Goal: Information Seeking & Learning: Learn about a topic

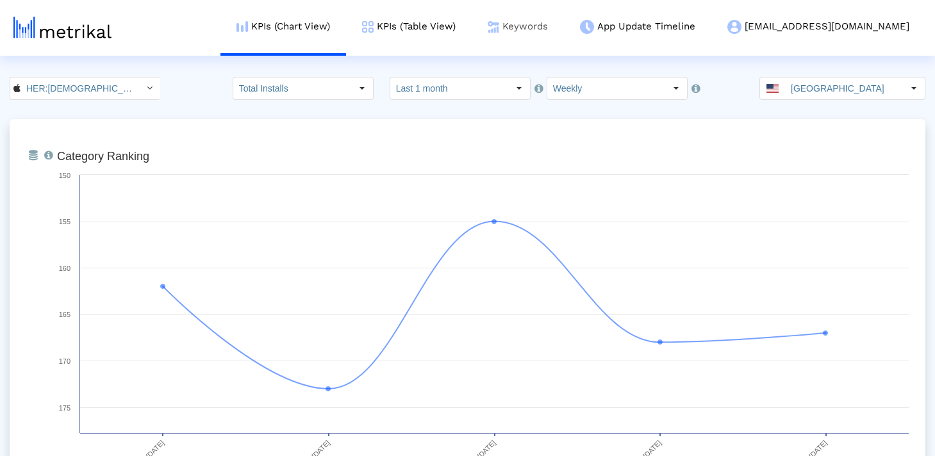
click at [564, 34] on link "Keywords" at bounding box center [518, 26] width 92 height 53
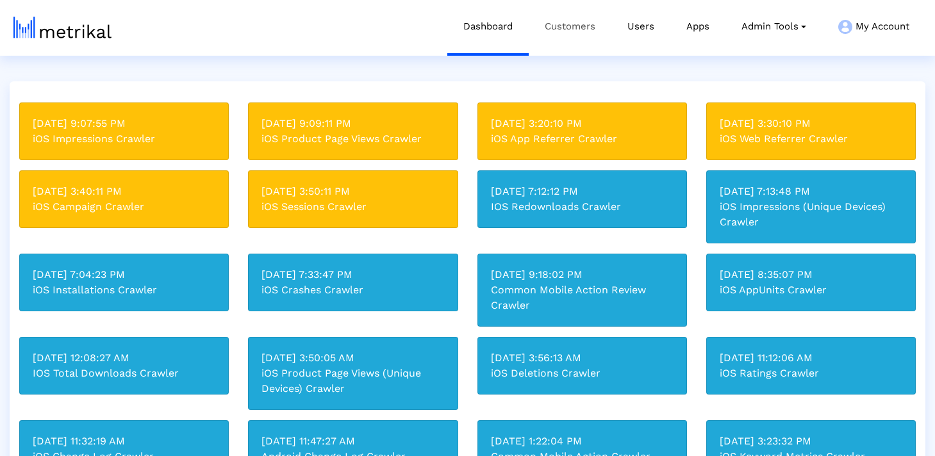
click at [558, 12] on link "Customers" at bounding box center [570, 26] width 83 height 53
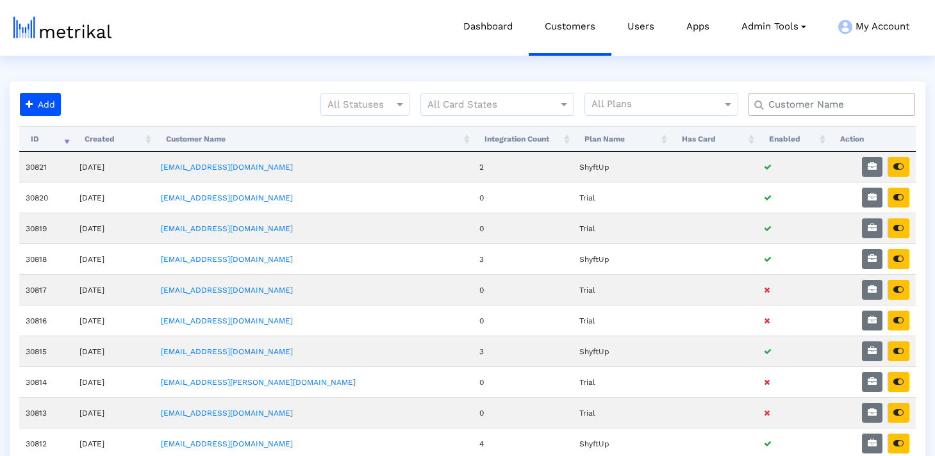
click at [792, 101] on input "text" at bounding box center [835, 104] width 151 height 13
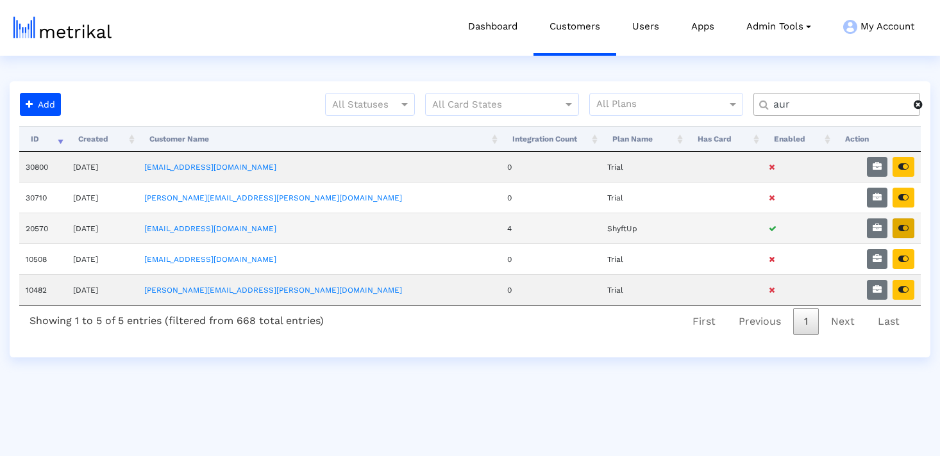
type input "aur"
click at [904, 229] on icon "button" at bounding box center [903, 228] width 10 height 9
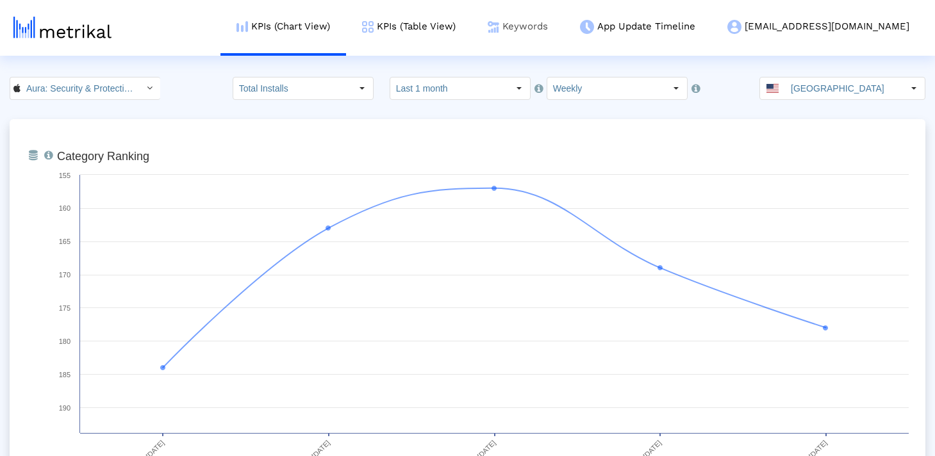
click at [499, 21] on img at bounding box center [494, 27] width 12 height 12
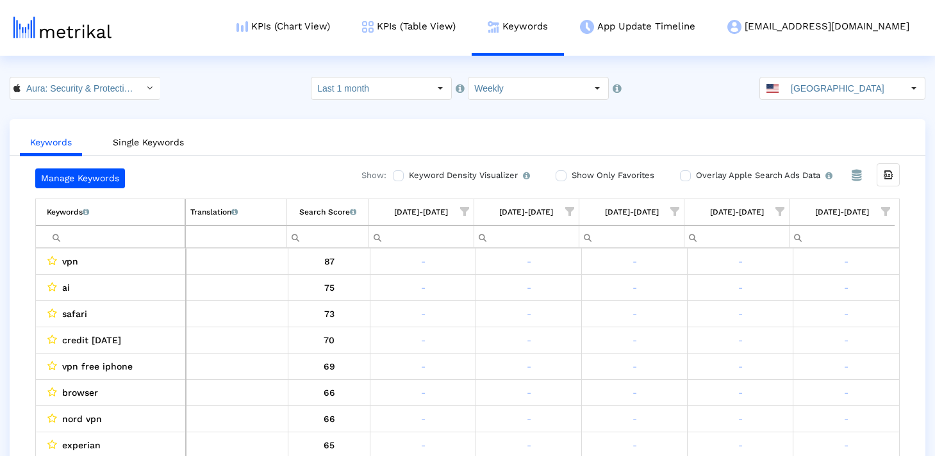
click at [104, 236] on input "Filter cell" at bounding box center [116, 236] width 138 height 21
paste input "phishing"
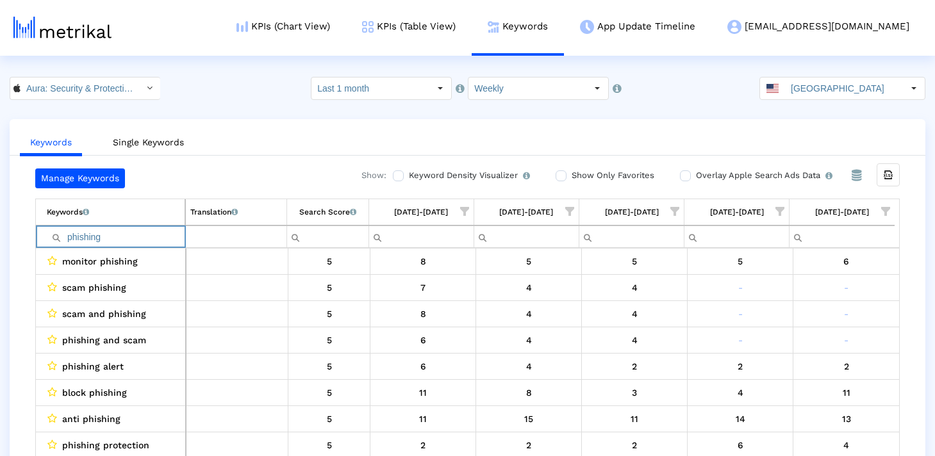
click at [67, 237] on input "phishing" at bounding box center [116, 236] width 138 height 21
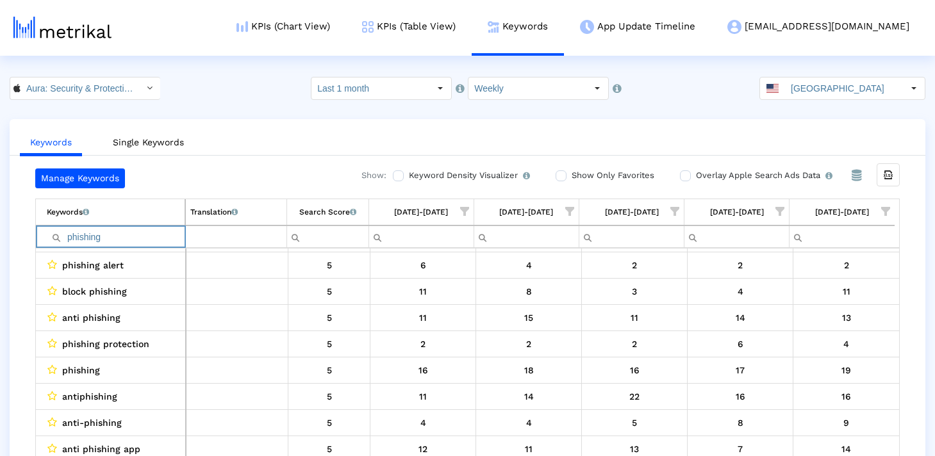
scroll to position [26, 0]
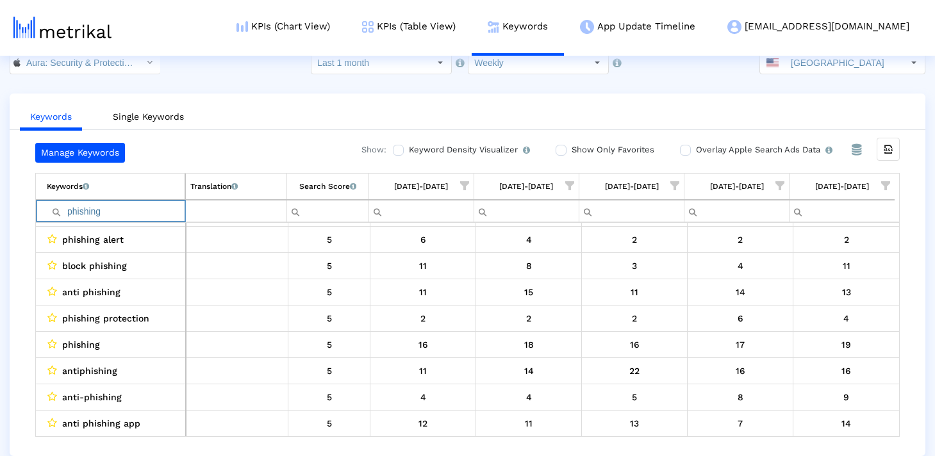
click at [155, 207] on input "phishing" at bounding box center [116, 211] width 138 height 21
paste input "lock"
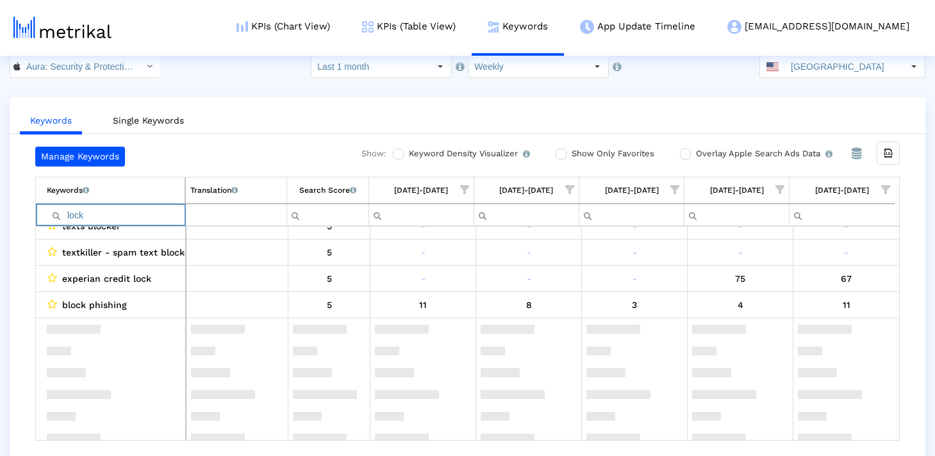
scroll to position [3511, 0]
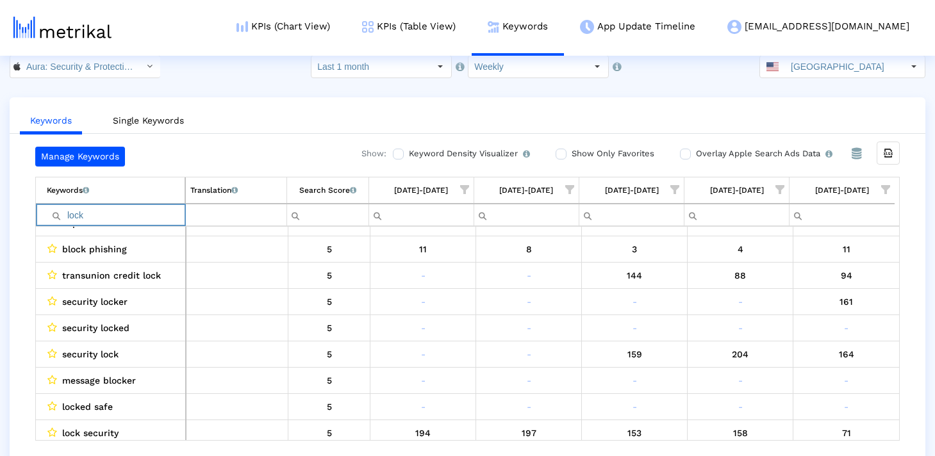
click at [136, 212] on input "lock" at bounding box center [116, 214] width 138 height 21
paste input "theft"
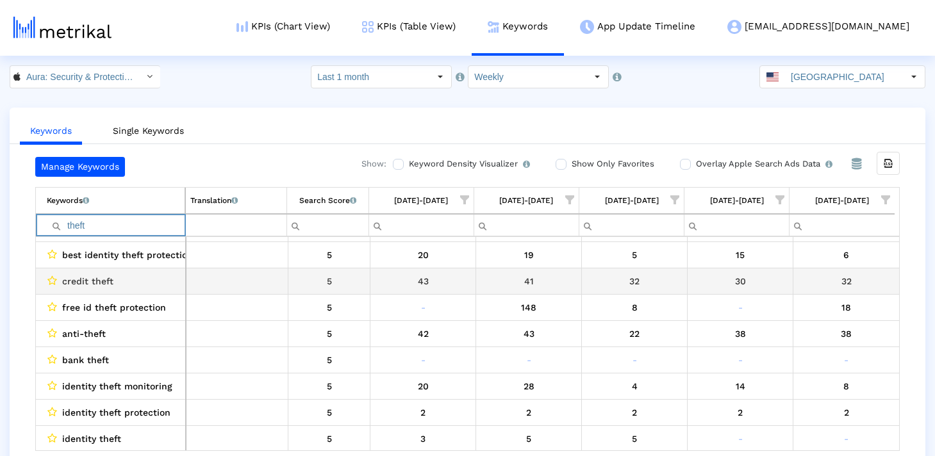
scroll to position [206, 0]
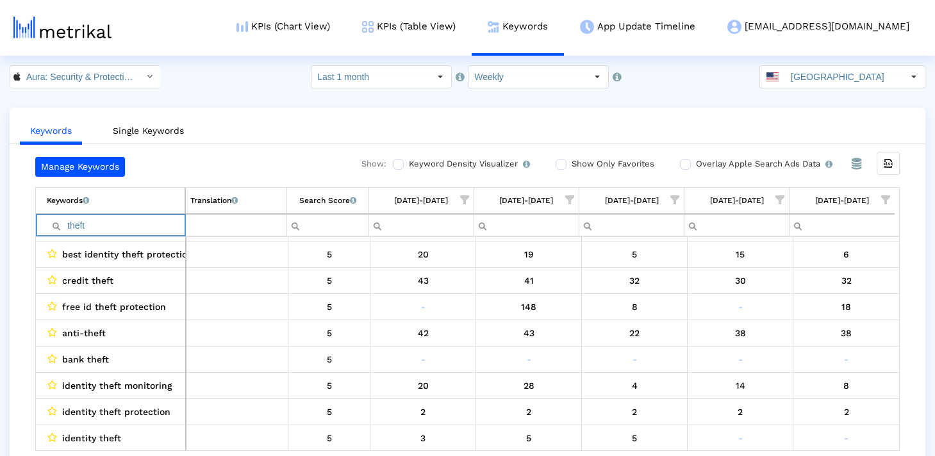
click at [136, 215] on input "theft" at bounding box center [116, 225] width 138 height 21
click at [132, 221] on input "theft" at bounding box center [116, 225] width 138 height 21
paste input "blocker"
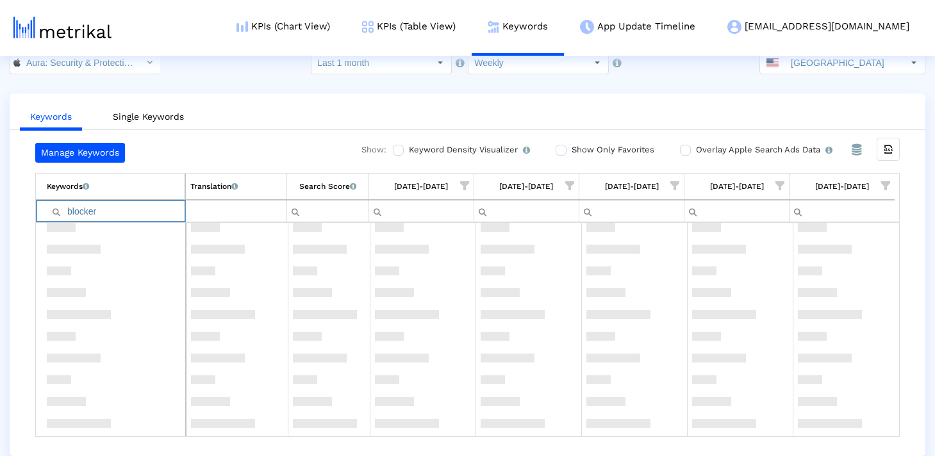
scroll to position [0, 0]
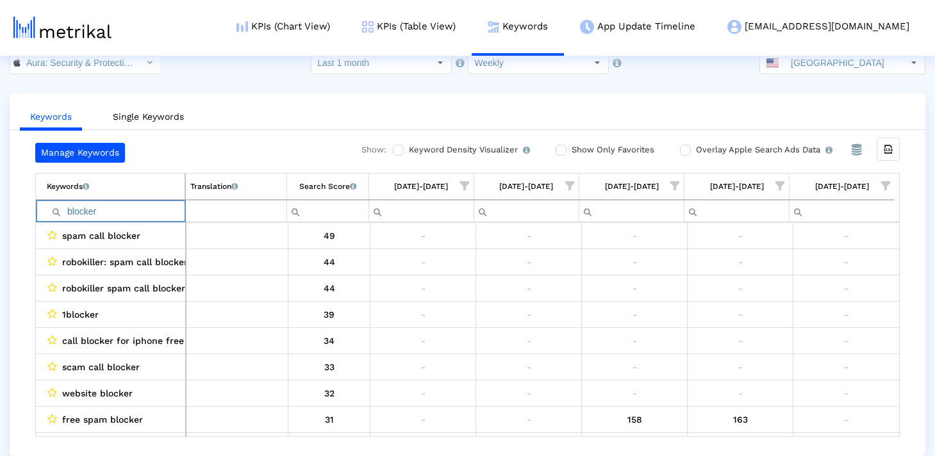
click at [96, 210] on input "blocker" at bounding box center [116, 211] width 138 height 21
paste input "finance"
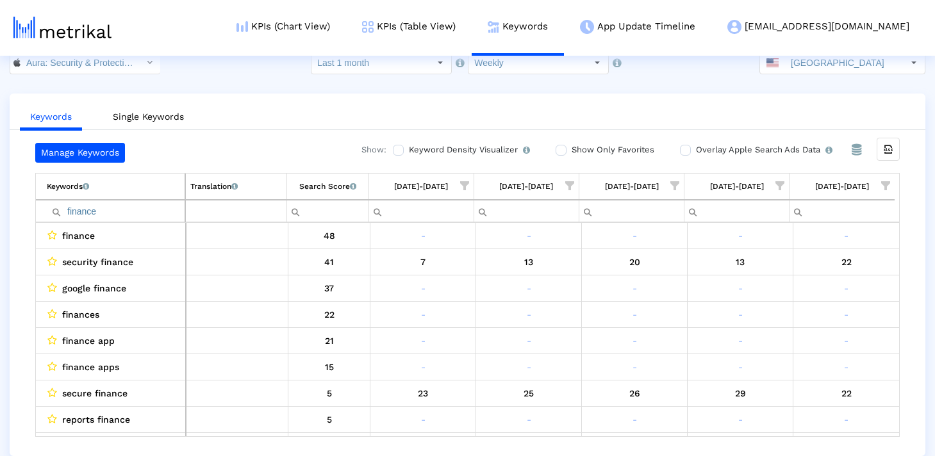
click at [147, 199] on td "Keywords List of keywords that are currently being tracked in Mobile Action." at bounding box center [110, 187] width 149 height 26
click at [163, 189] on td "Keywords List of keywords that are currently being tracked in Mobile Action." at bounding box center [110, 187] width 149 height 26
click at [315, 185] on div "Search Score An estimate of relative search volume of each keyword. It is on a …" at bounding box center [327, 186] width 57 height 17
click at [113, 213] on input "finance" at bounding box center [116, 211] width 138 height 21
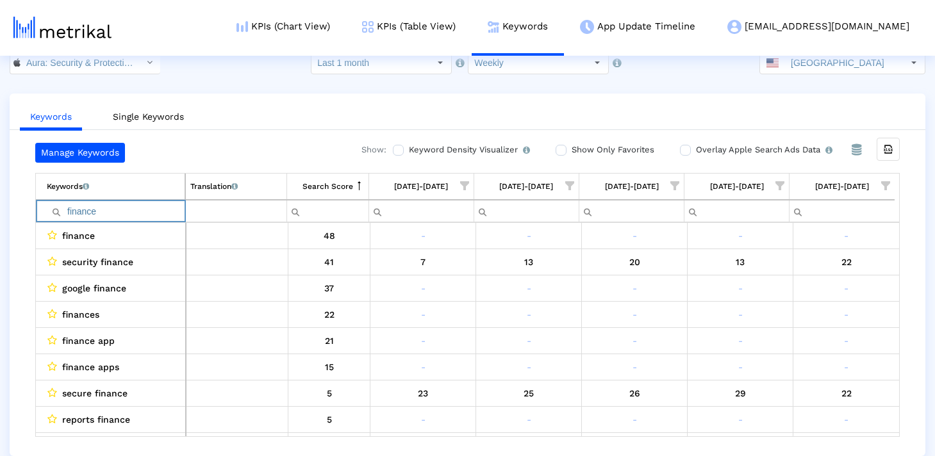
click at [113, 213] on input "finance" at bounding box center [116, 211] width 138 height 21
paste input "raud"
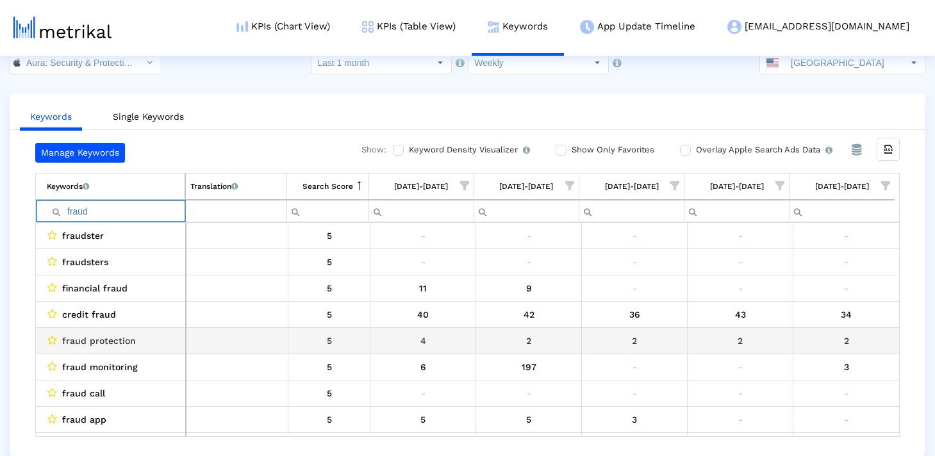
scroll to position [101, 0]
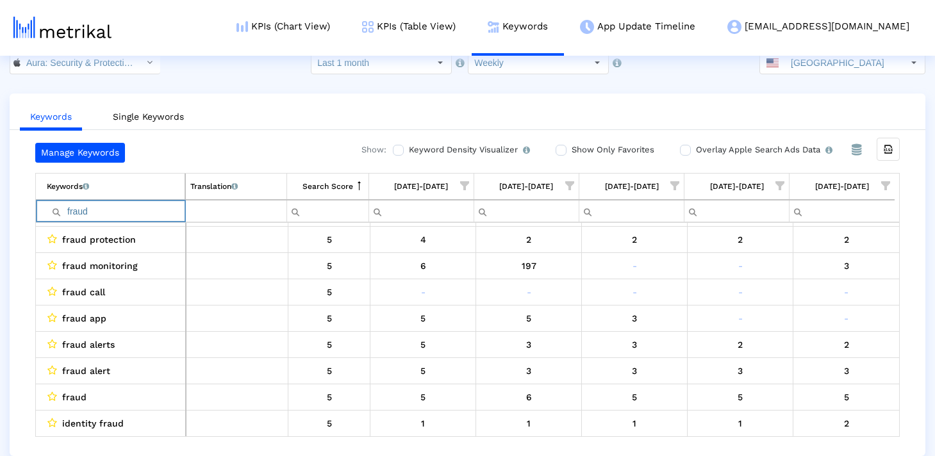
click at [141, 212] on input "fraud" at bounding box center [116, 211] width 138 height 21
paste input "alert"
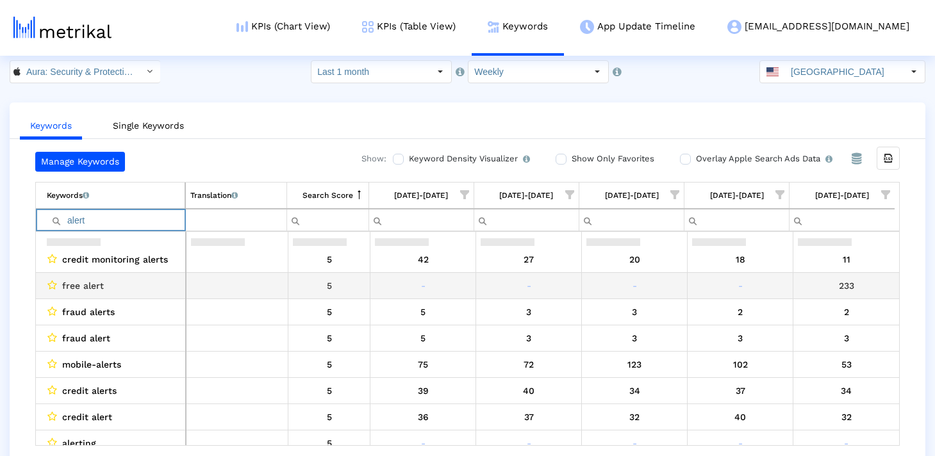
scroll to position [522, 0]
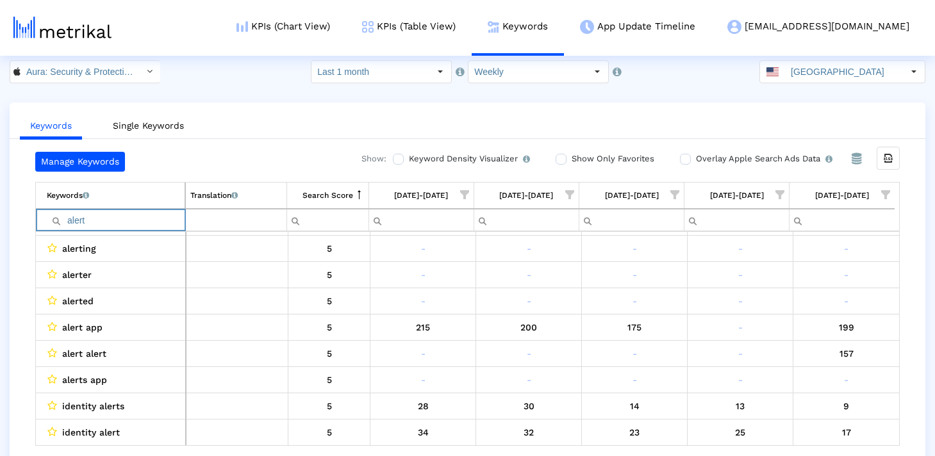
click at [157, 216] on input "alert" at bounding box center [116, 220] width 138 height 21
paste input "scam"
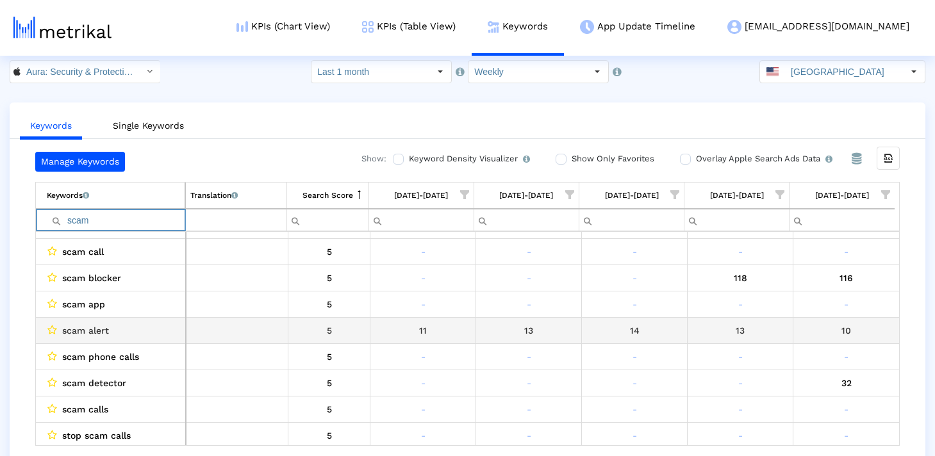
scroll to position [548, 0]
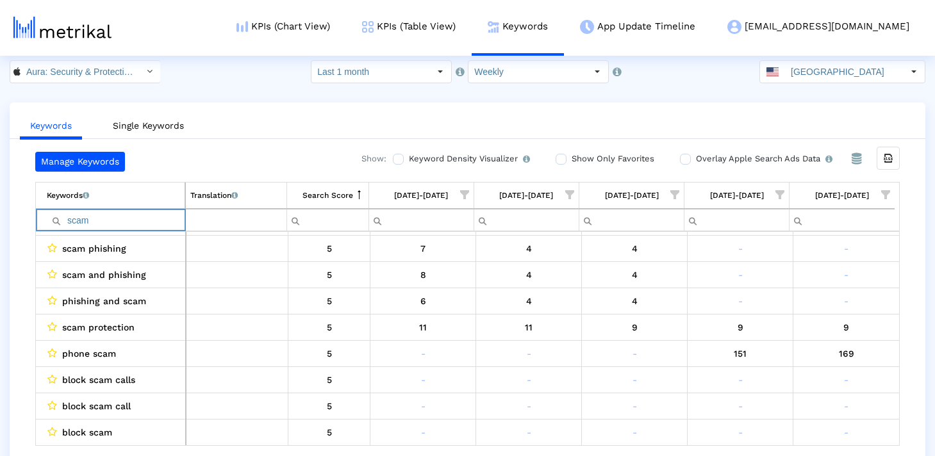
click at [122, 224] on input "scam" at bounding box center [116, 220] width 138 height 21
paste input "lifelock"
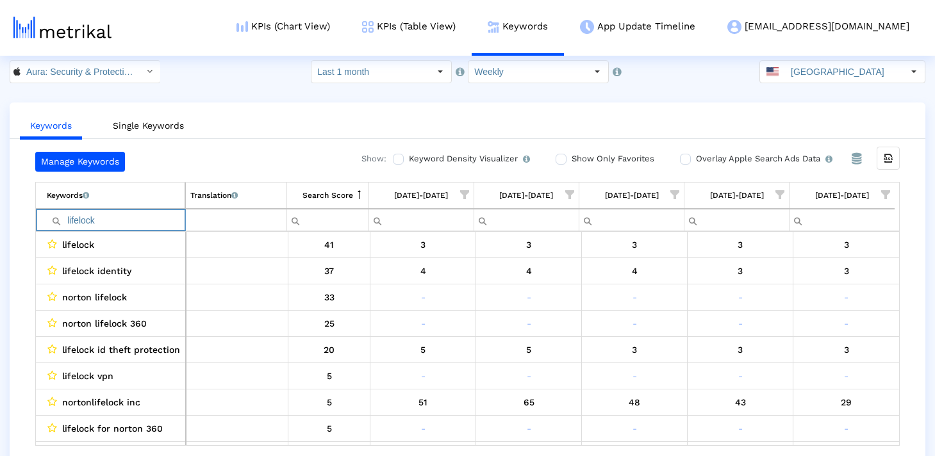
click at [98, 222] on input "lifelock" at bounding box center [116, 220] width 138 height 21
type input "i"
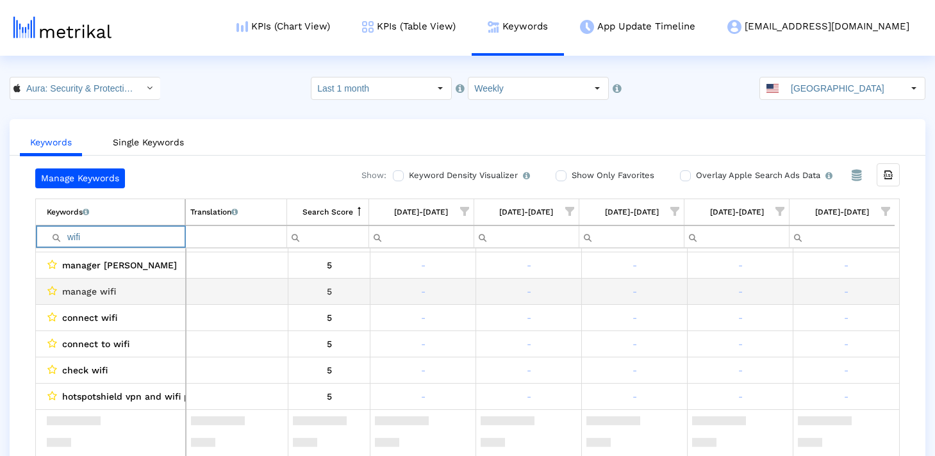
scroll to position [717, 0]
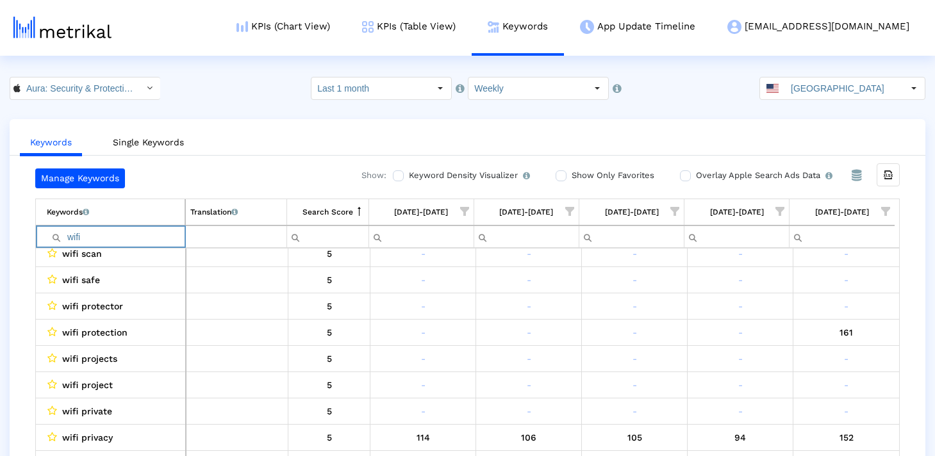
click at [142, 238] on input "wifi" at bounding box center [116, 236] width 138 height 21
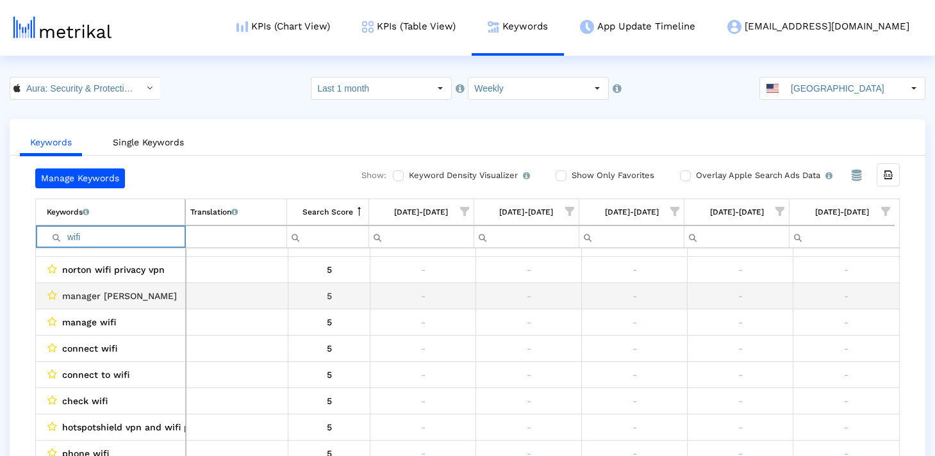
scroll to position [1153, 0]
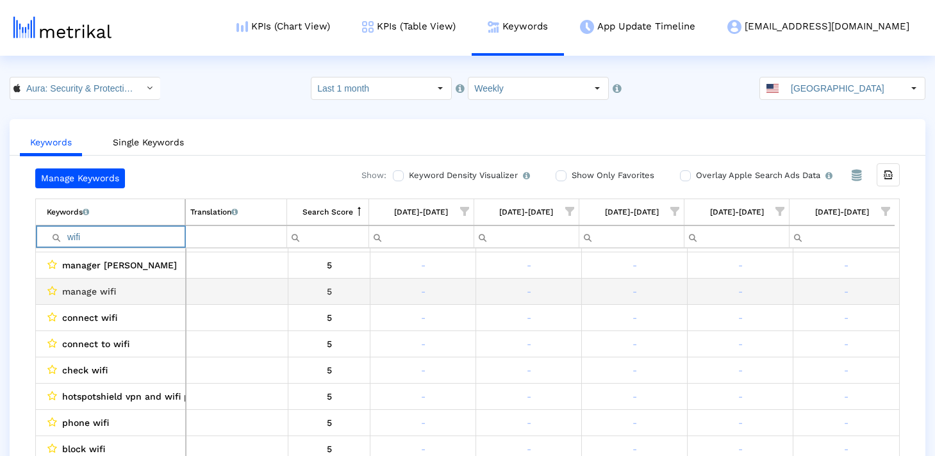
paste input "blocking"
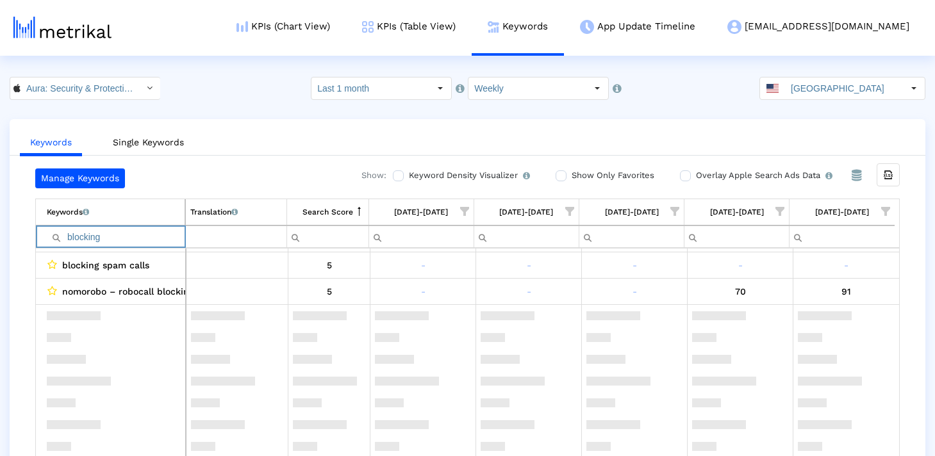
scroll to position [0, 0]
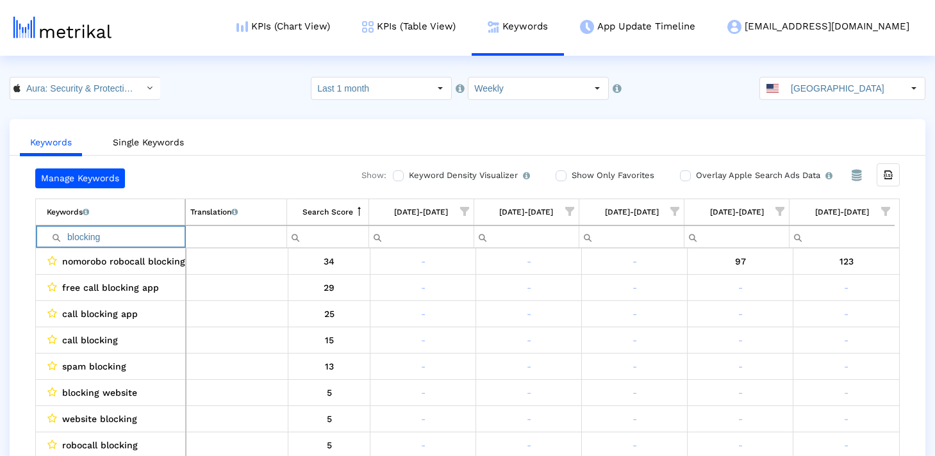
click at [144, 226] on td "blocking" at bounding box center [110, 237] width 149 height 22
click at [144, 233] on input "blocking" at bounding box center [116, 236] width 138 height 21
paste input "web"
type input "web"
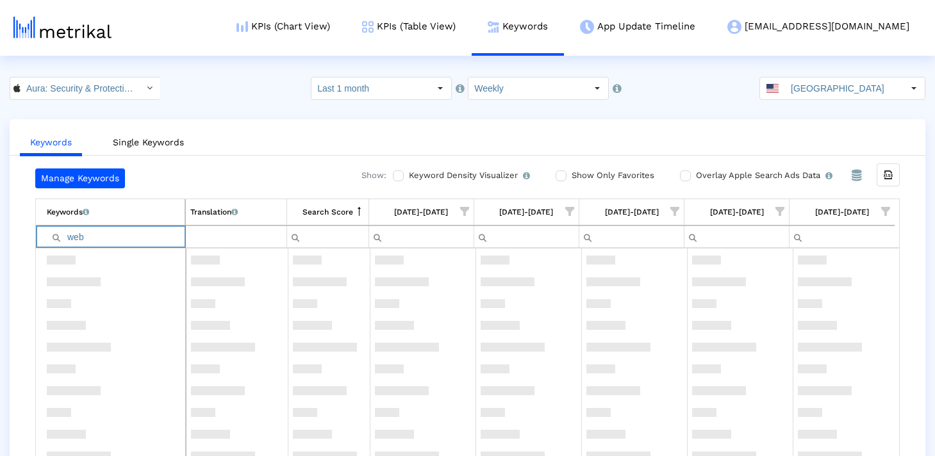
scroll to position [890, 0]
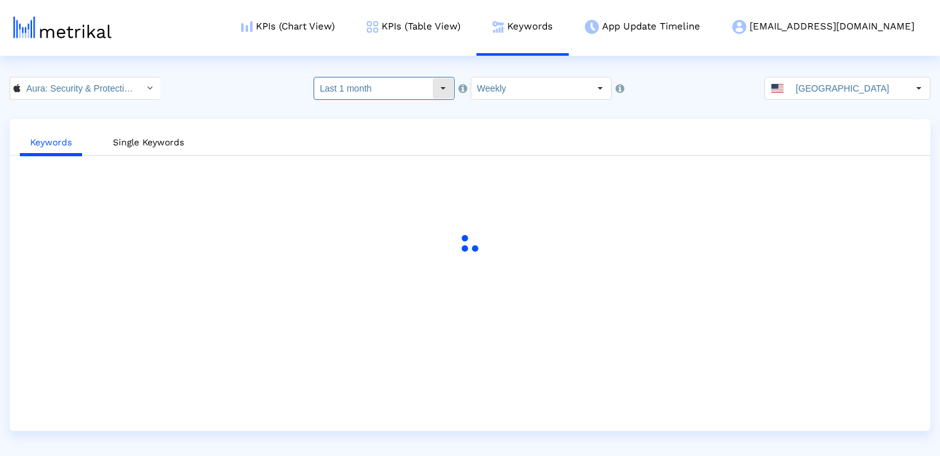
click at [411, 84] on input "Last 1 month" at bounding box center [373, 89] width 118 height 22
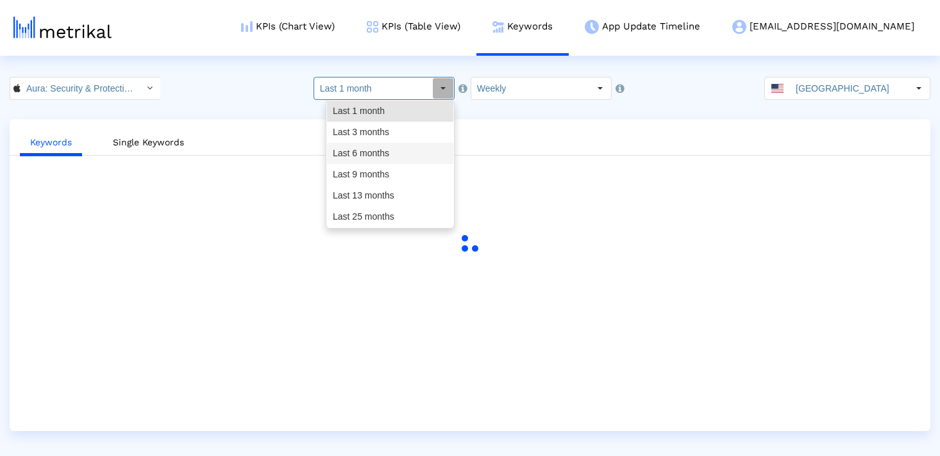
click at [393, 152] on div "Last 6 months" at bounding box center [390, 153] width 126 height 21
type input "Last 6 months"
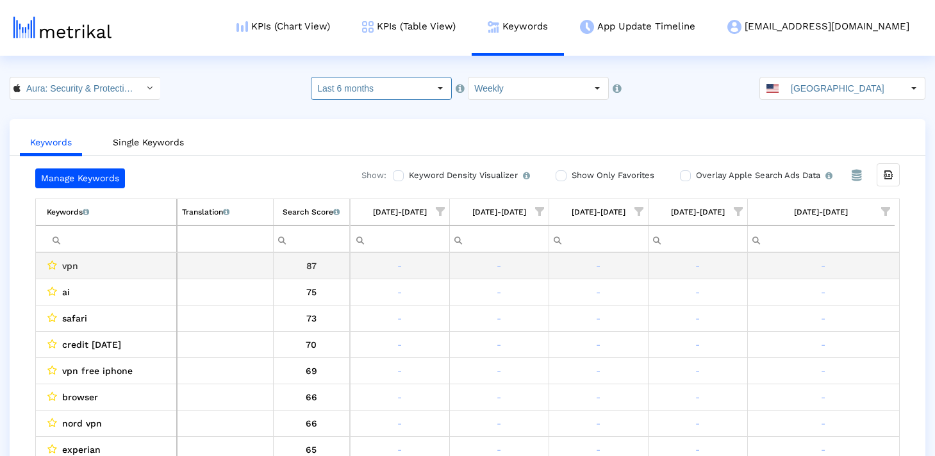
click at [151, 239] on input "Filter cell" at bounding box center [111, 239] width 129 height 21
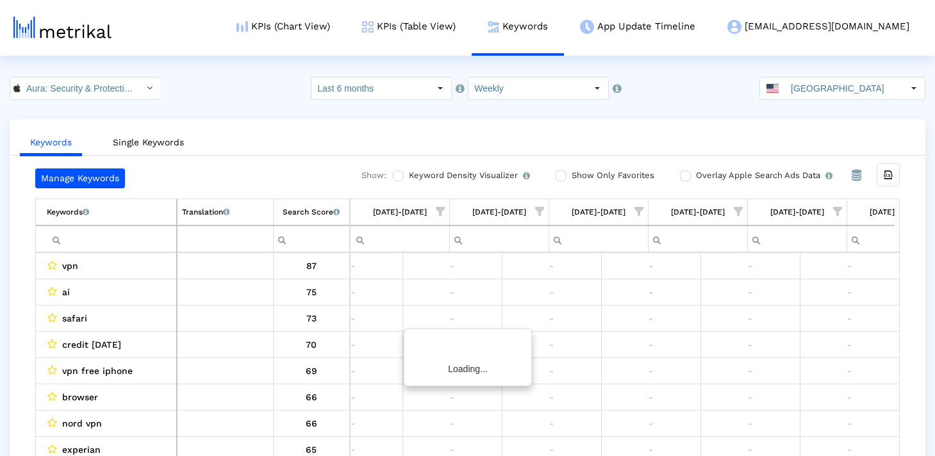
scroll to position [0, 1939]
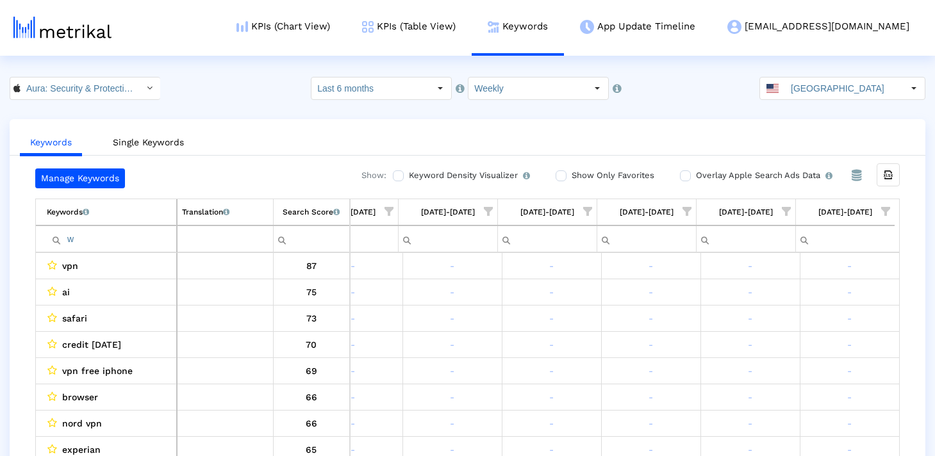
click at [112, 237] on input "w" at bounding box center [111, 239] width 129 height 21
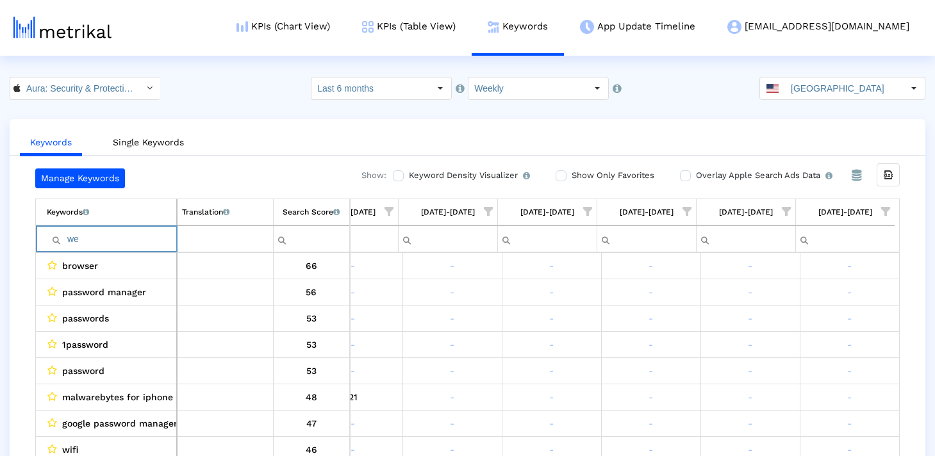
type input "web"
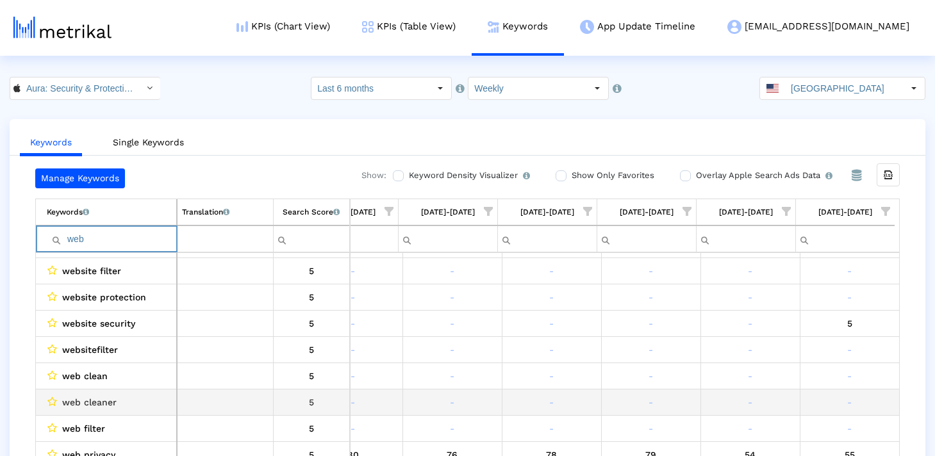
scroll to position [415, 0]
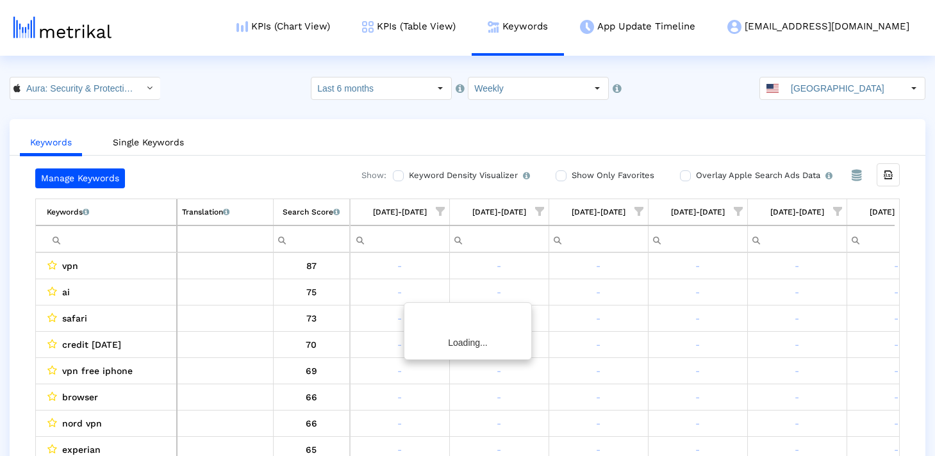
scroll to position [0, 1939]
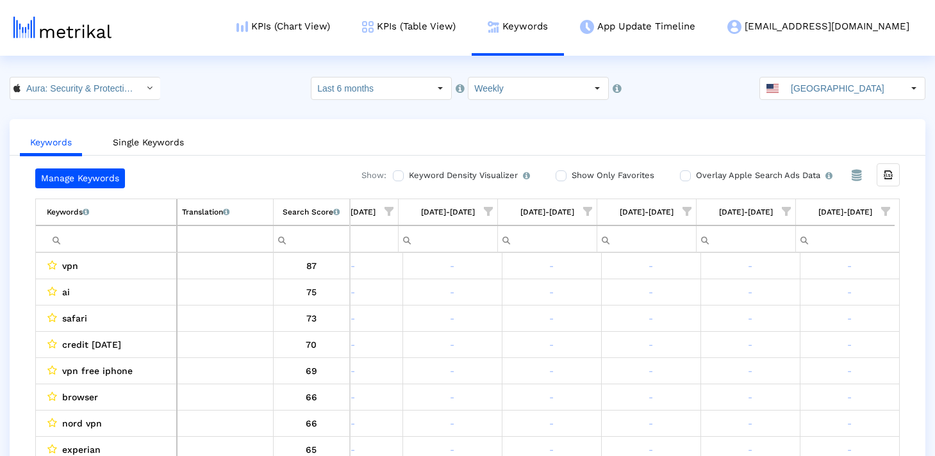
click at [132, 236] on input "Filter cell" at bounding box center [111, 239] width 129 height 21
paste input "privacy"
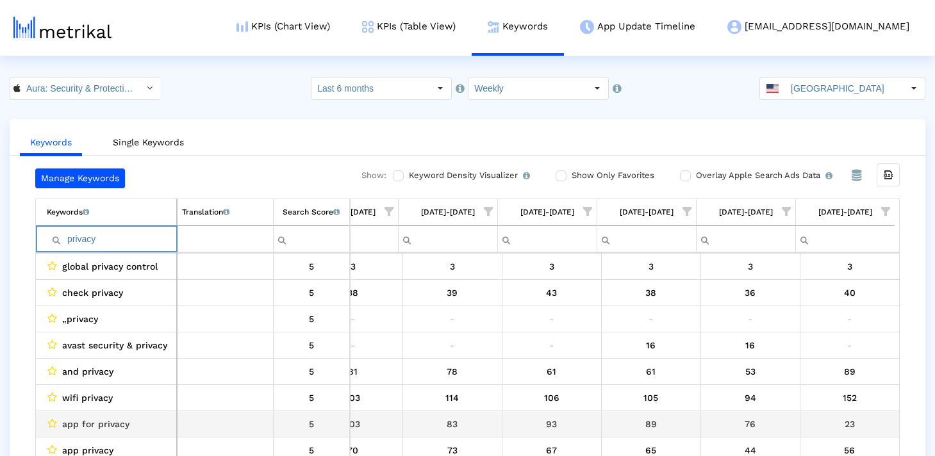
scroll to position [0, 0]
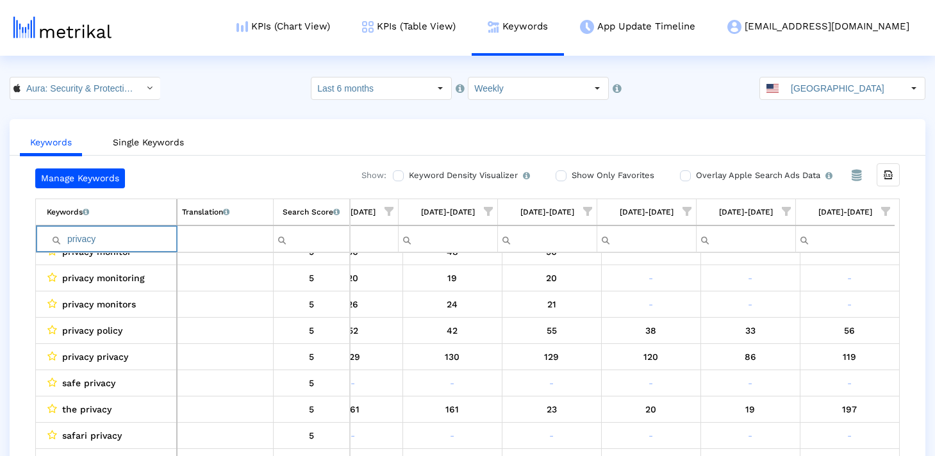
click at [147, 239] on input "privacy" at bounding box center [111, 239] width 129 height 21
paste input "spam"
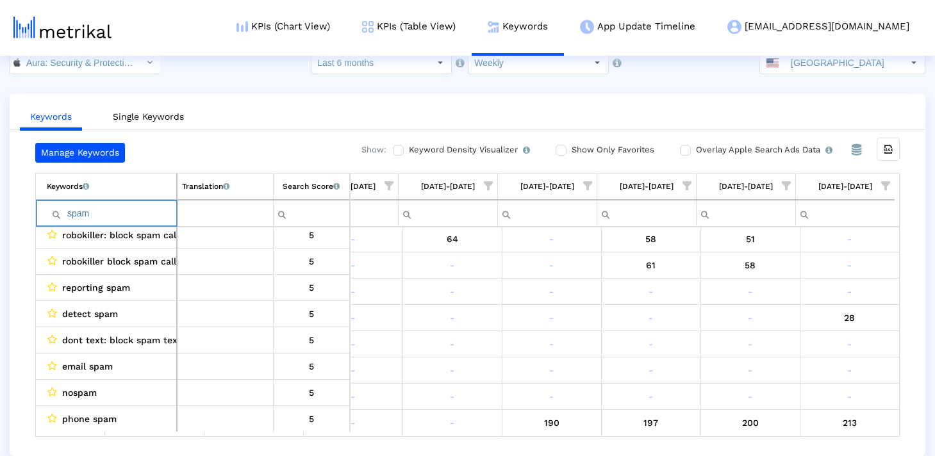
click at [159, 210] on input "spam" at bounding box center [111, 213] width 129 height 21
paste input "kidslox"
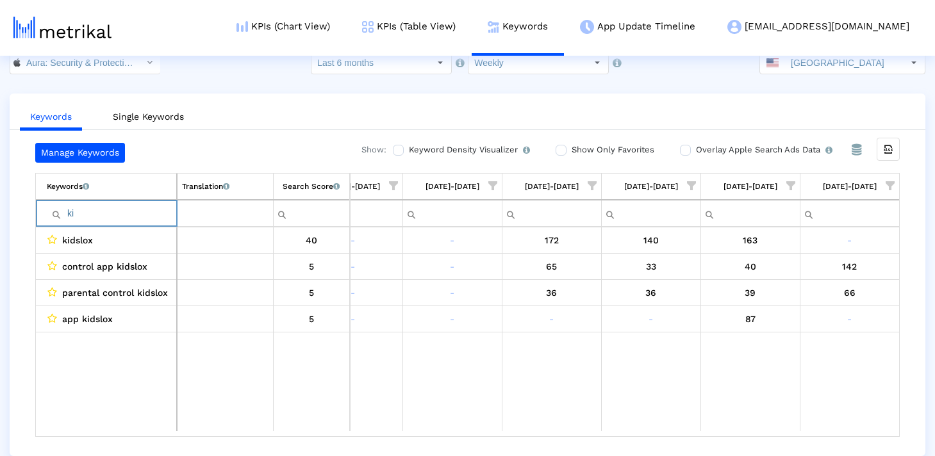
type input "k"
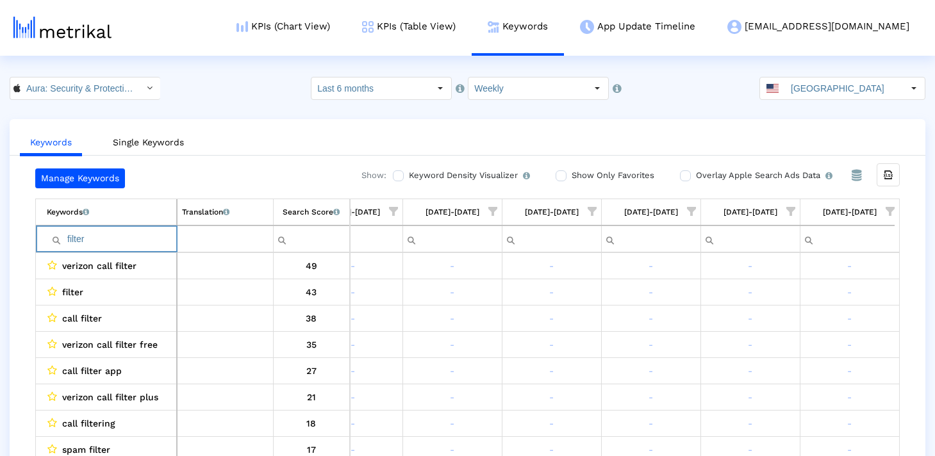
click at [101, 234] on input "filter" at bounding box center [111, 239] width 129 height 21
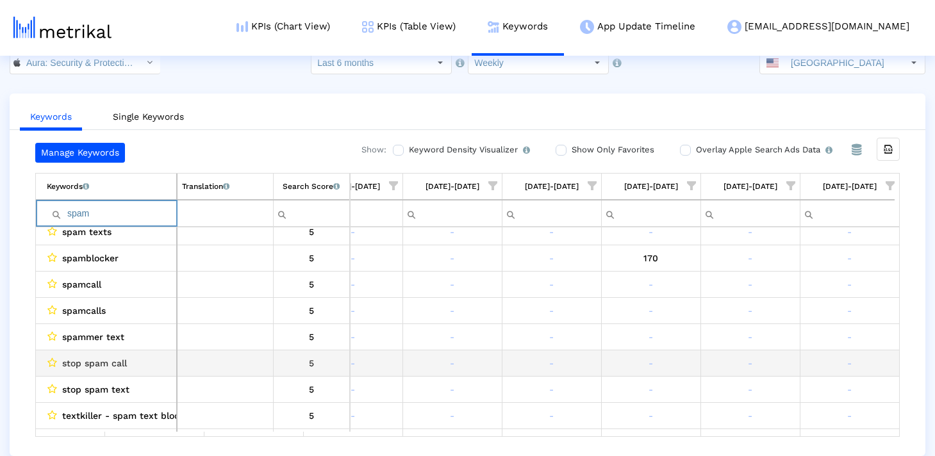
scroll to position [929, 0]
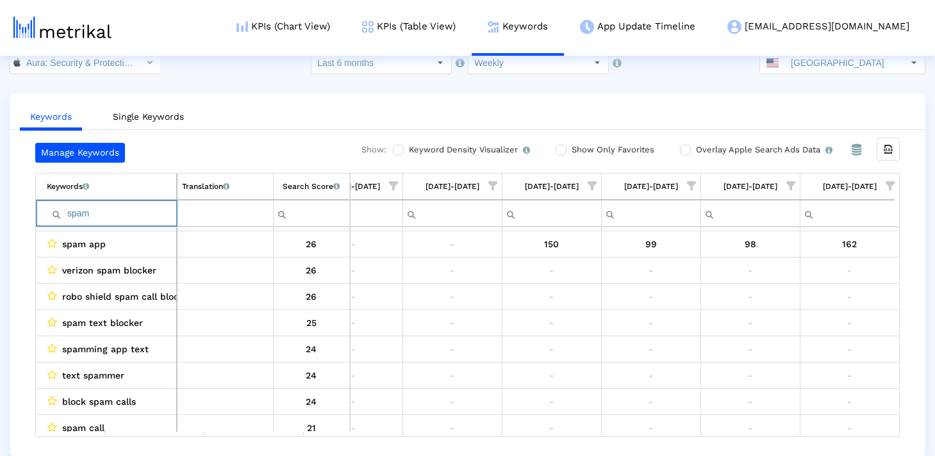
click at [144, 212] on input "spam" at bounding box center [111, 213] width 129 height 21
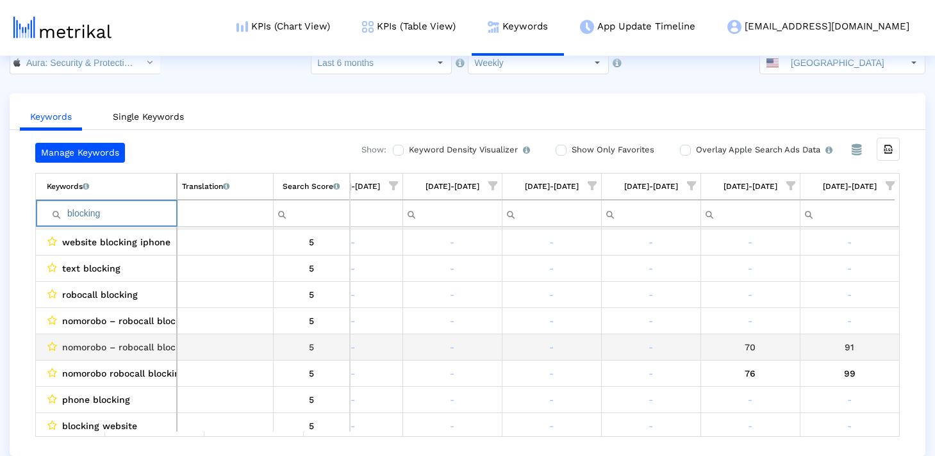
scroll to position [347, 0]
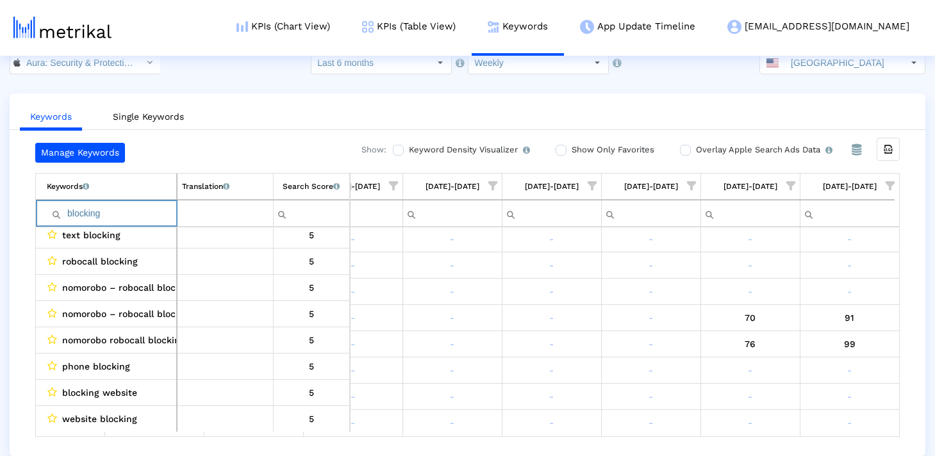
click at [116, 213] on input "blocking" at bounding box center [111, 213] width 129 height 21
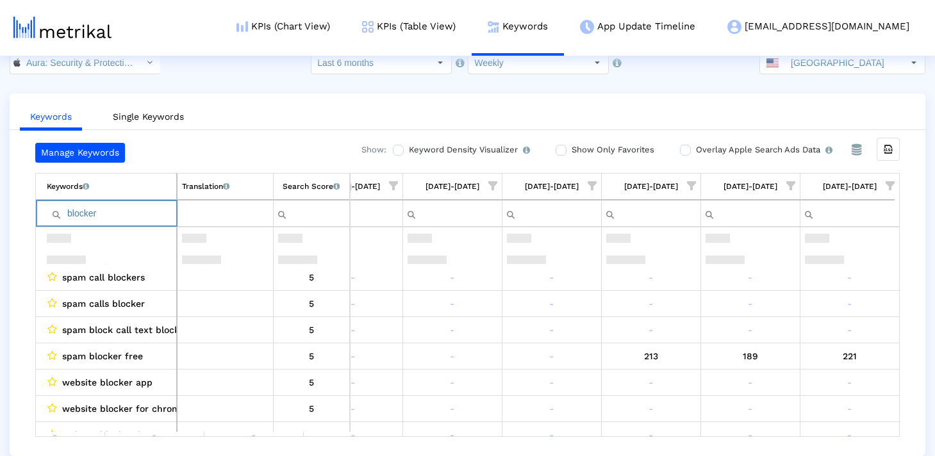
scroll to position [1610, 0]
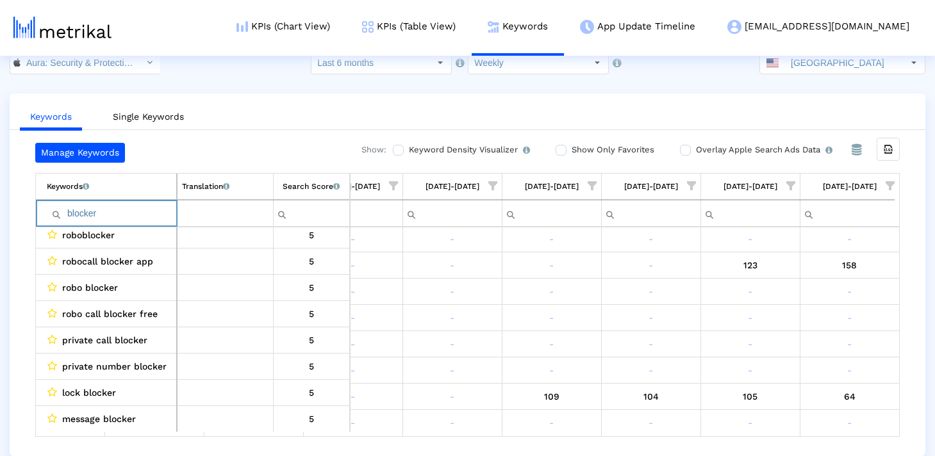
click at [121, 220] on input "blocker" at bounding box center [111, 213] width 129 height 21
paste input "spam"
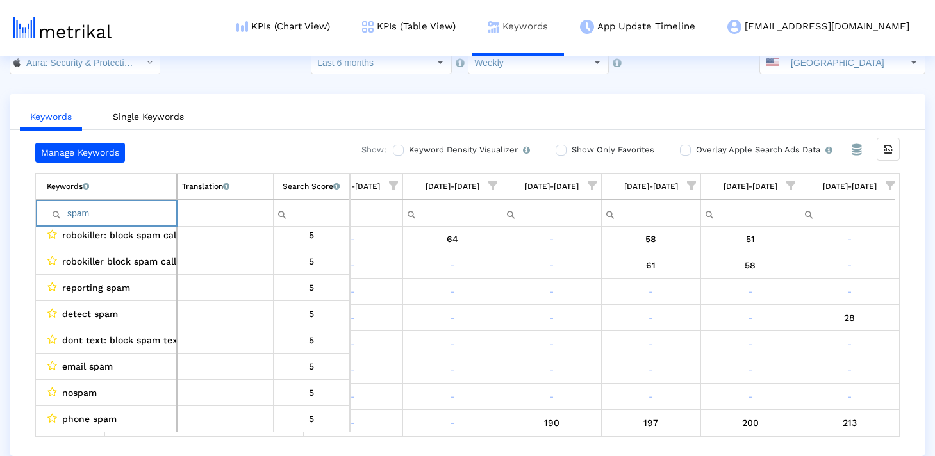
type input "spam"
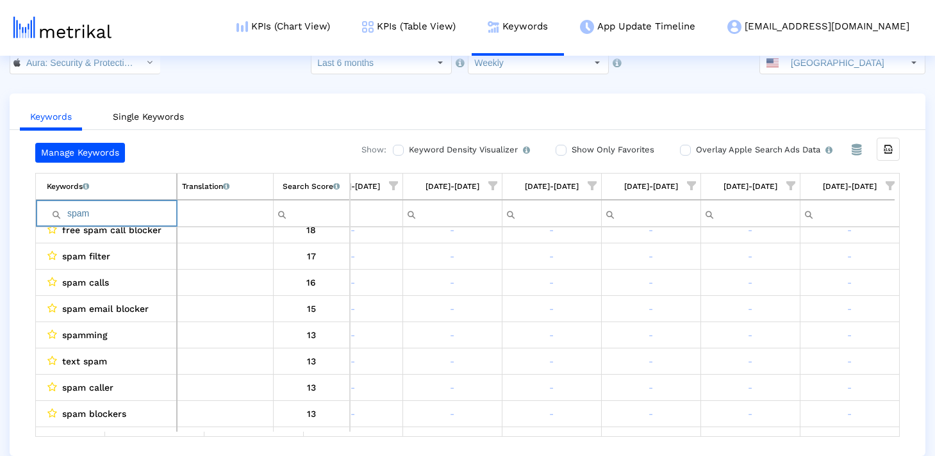
scroll to position [0, 1906]
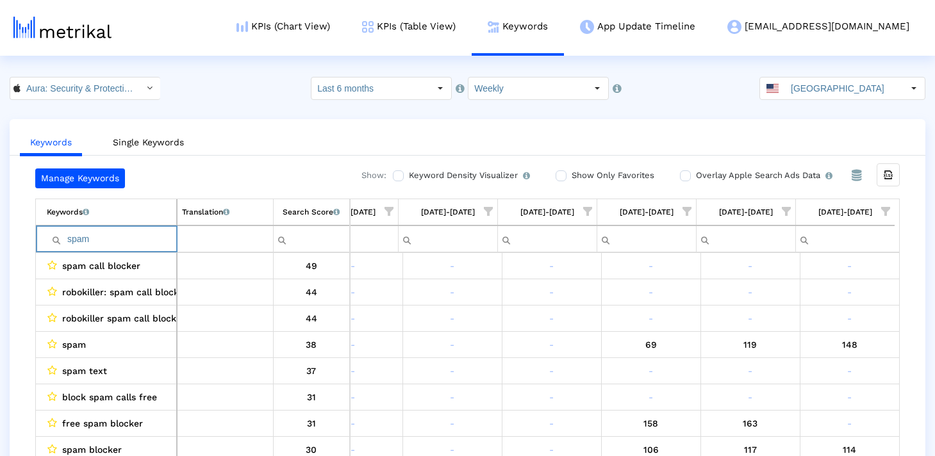
click at [135, 240] on input "spam" at bounding box center [111, 239] width 129 height 21
click at [11, 263] on div "Manage Keywords Show: Keyword Density Visualizer Turn this on to view where and…" at bounding box center [468, 316] width 916 height 294
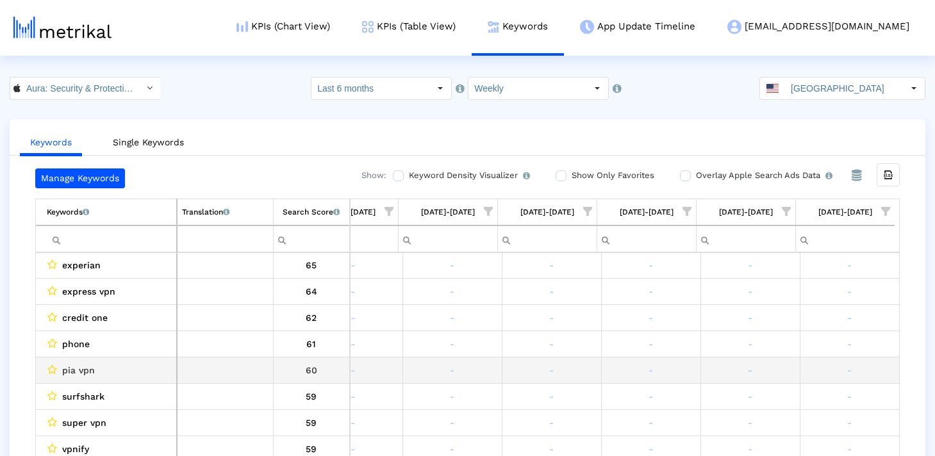
scroll to position [198, 0]
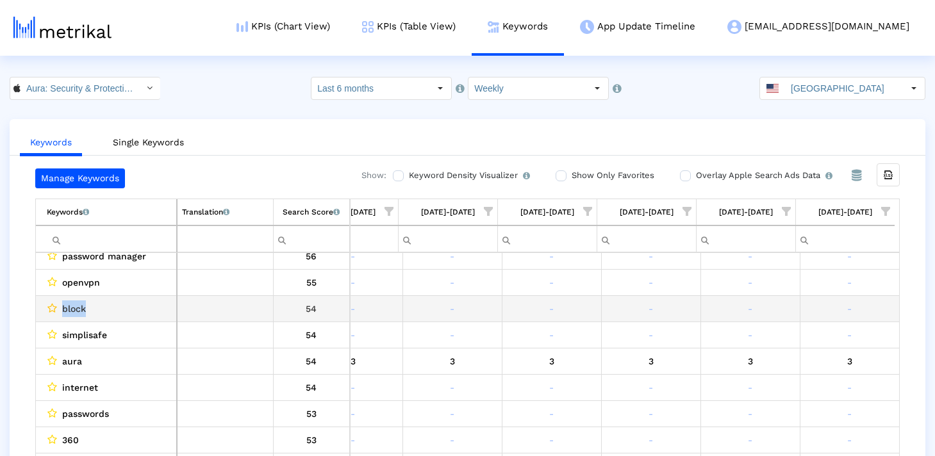
drag, startPoint x: 114, startPoint y: 308, endPoint x: 50, endPoint y: 308, distance: 64.1
click at [50, 308] on div "block" at bounding box center [109, 309] width 125 height 17
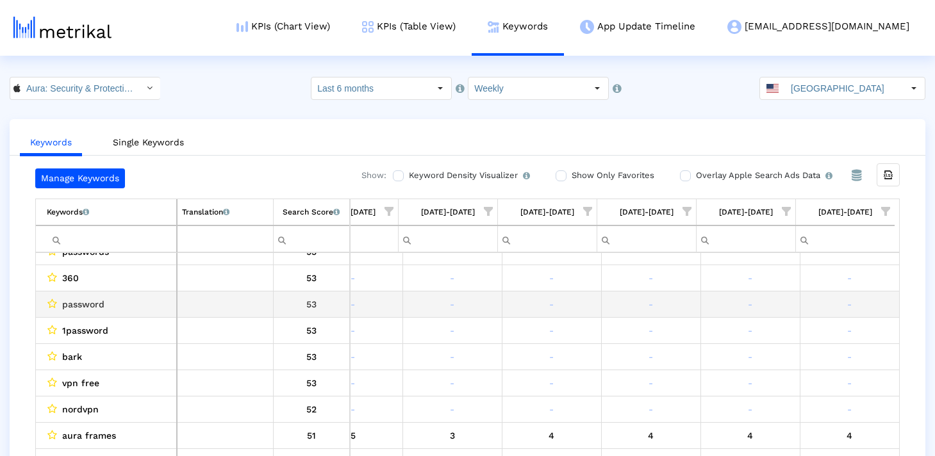
click at [96, 304] on span "password" at bounding box center [83, 304] width 42 height 17
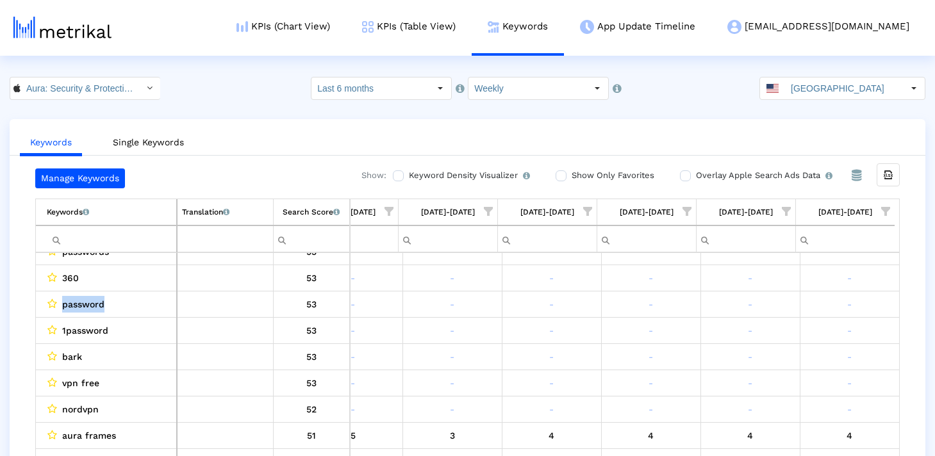
copy span "password"
click at [113, 246] on input "Filter cell" at bounding box center [111, 239] width 129 height 21
paste input "password"
type input "password"
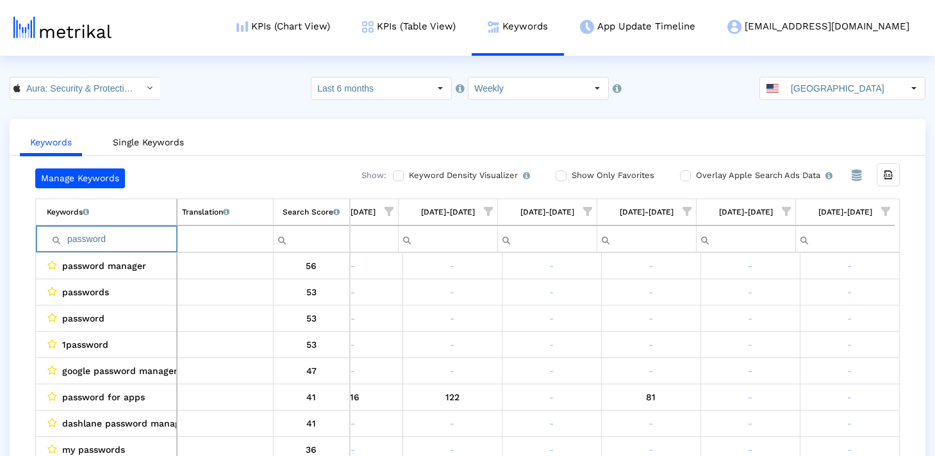
click at [67, 240] on input "password" at bounding box center [111, 239] width 129 height 21
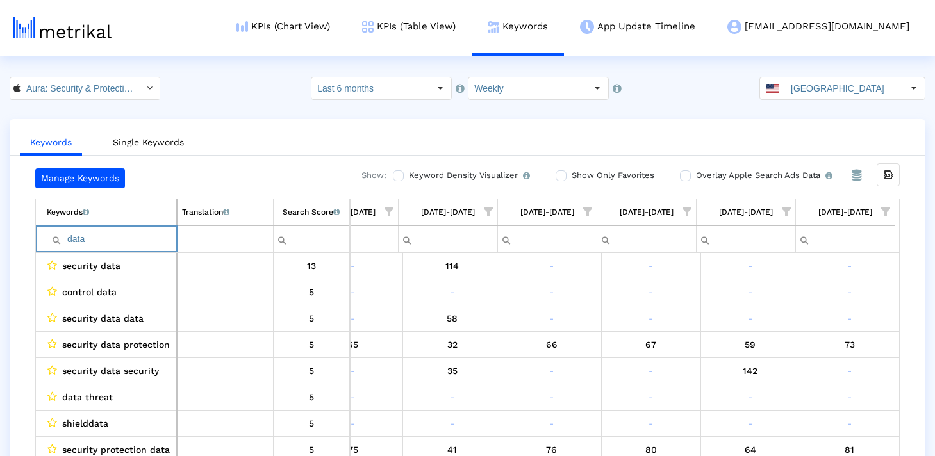
click at [144, 230] on input "data" at bounding box center [111, 239] width 129 height 21
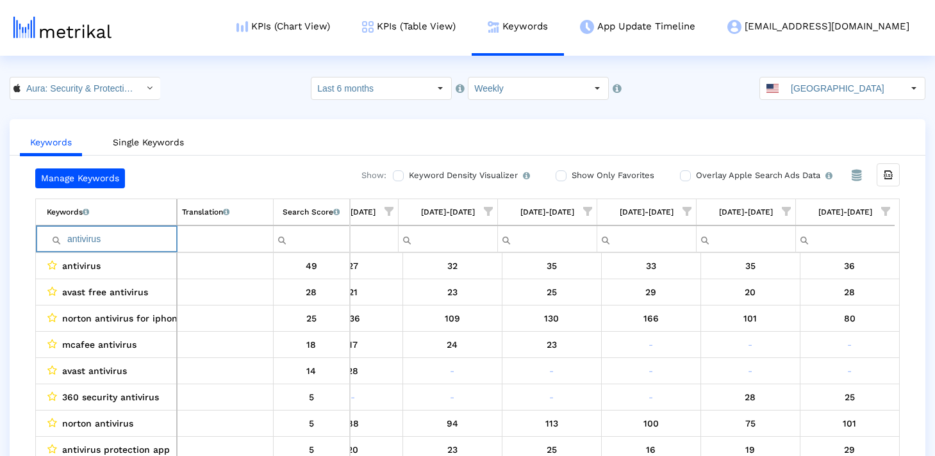
click at [133, 240] on input "antivirus" at bounding box center [111, 239] width 129 height 21
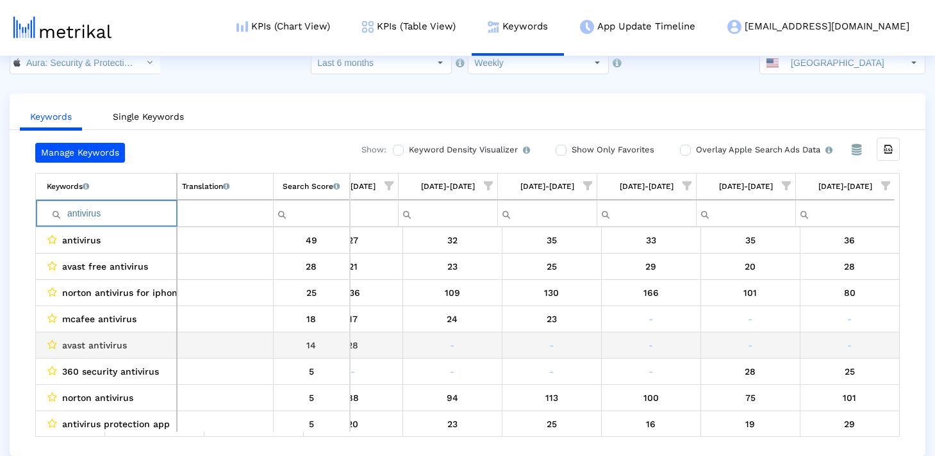
scroll to position [0, 0]
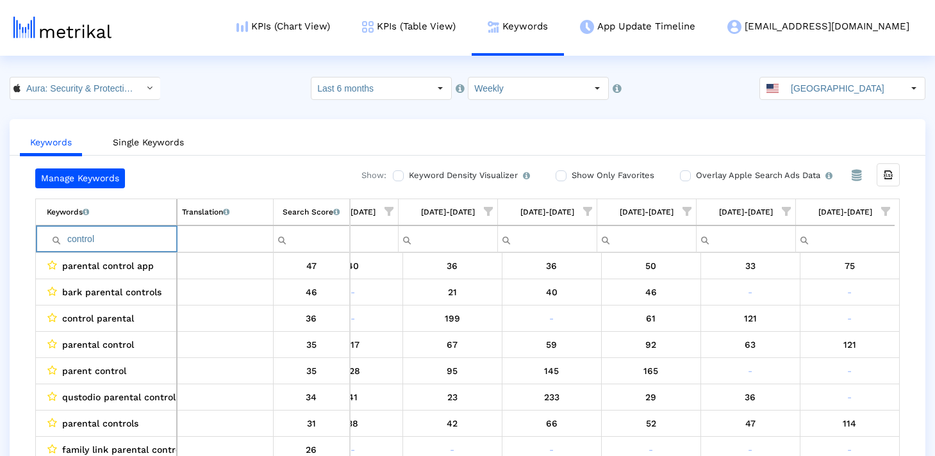
drag, startPoint x: 100, startPoint y: 235, endPoint x: 56, endPoint y: 235, distance: 43.6
click at [56, 235] on div "Contains Does not contain Starts with Ends with Equals Does not equal Reset con…" at bounding box center [111, 239] width 129 height 21
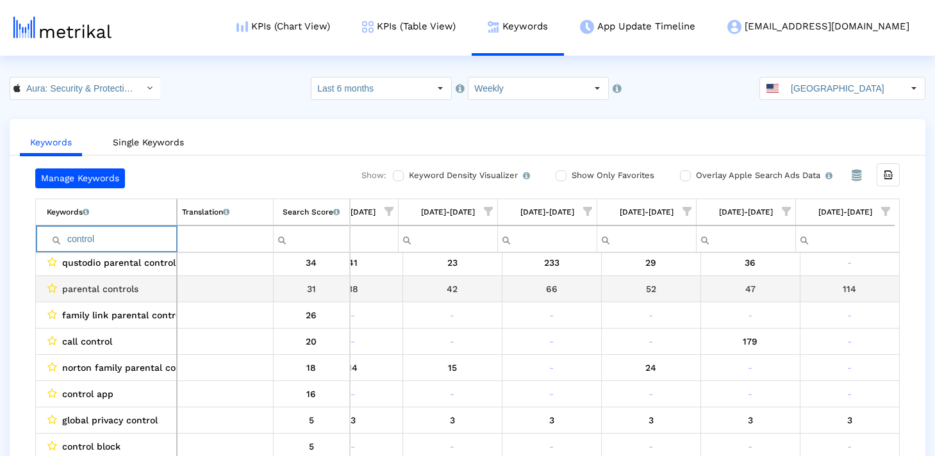
scroll to position [134, 0]
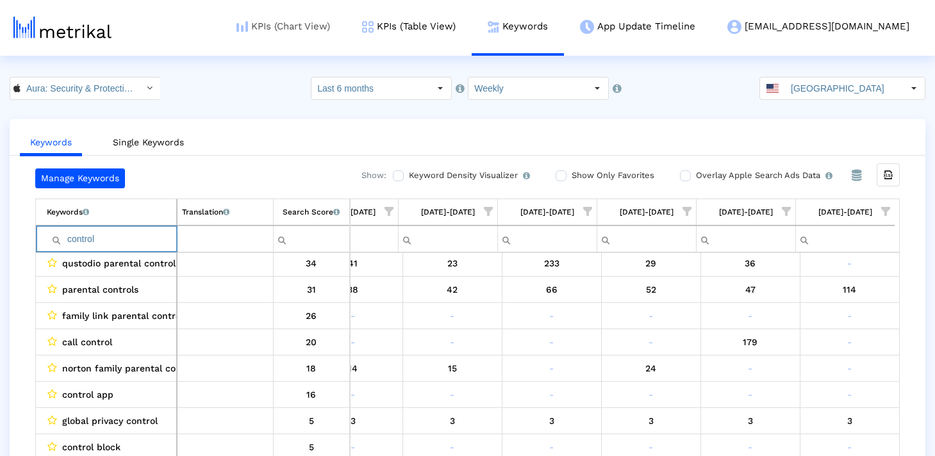
type input "control"
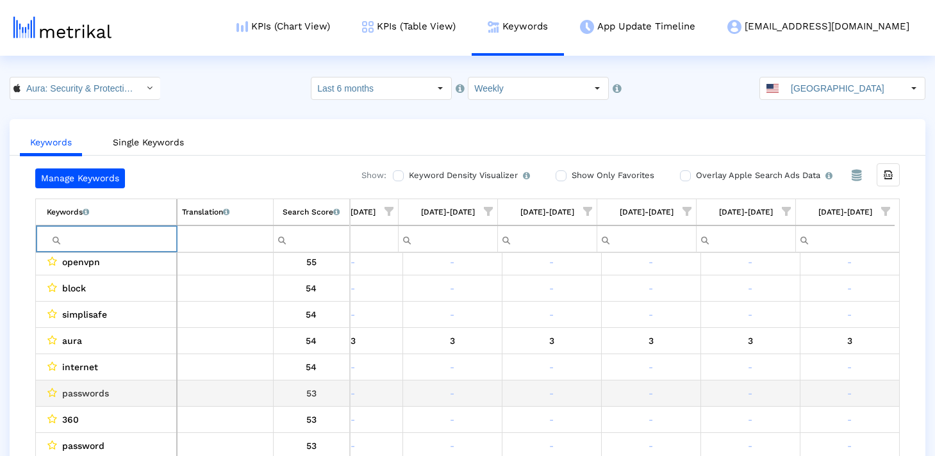
scroll to position [618, 1939]
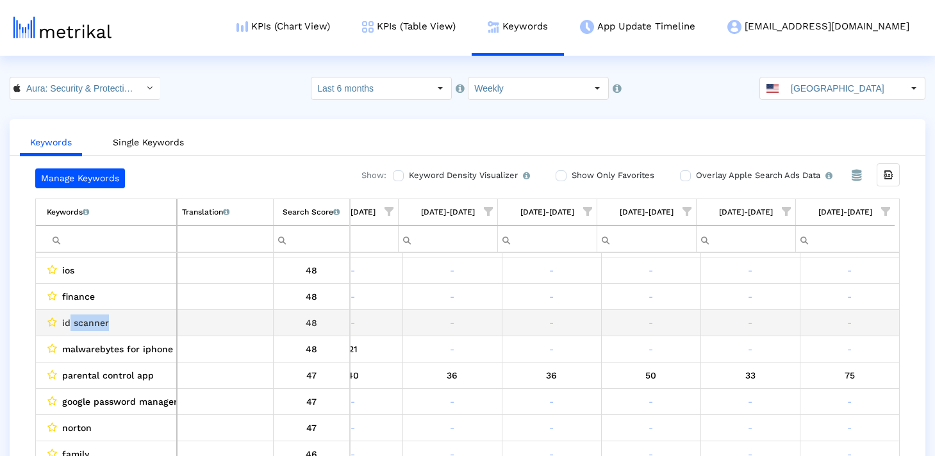
drag, startPoint x: 71, startPoint y: 323, endPoint x: 137, endPoint y: 323, distance: 66.7
click at [137, 323] on div "id scanner" at bounding box center [109, 323] width 125 height 17
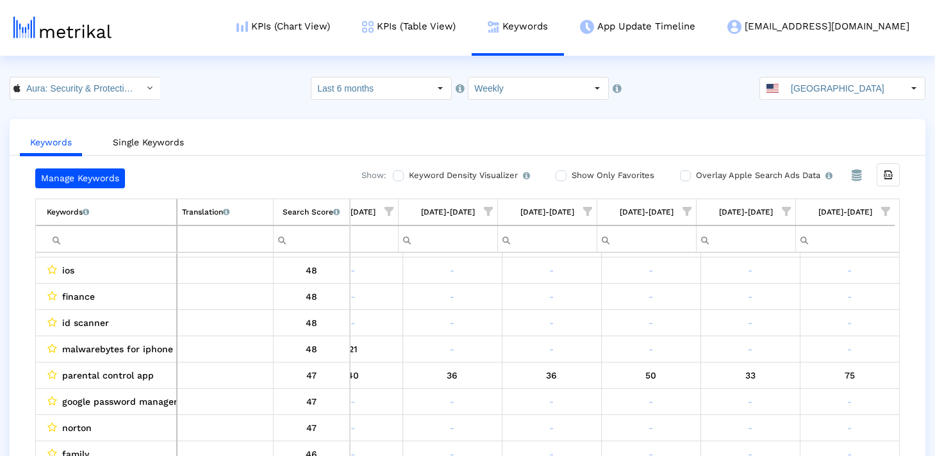
click at [106, 245] on input "Filter cell" at bounding box center [111, 239] width 129 height 21
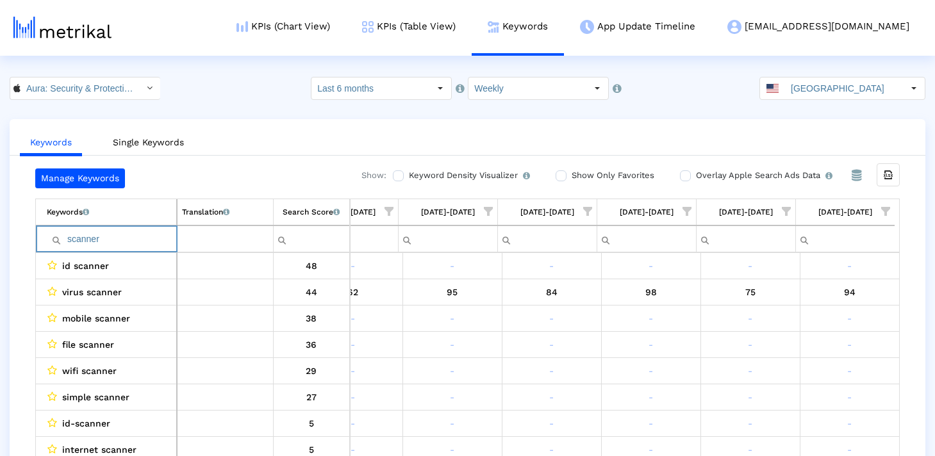
click at [105, 249] on input "scanner" at bounding box center [111, 239] width 129 height 21
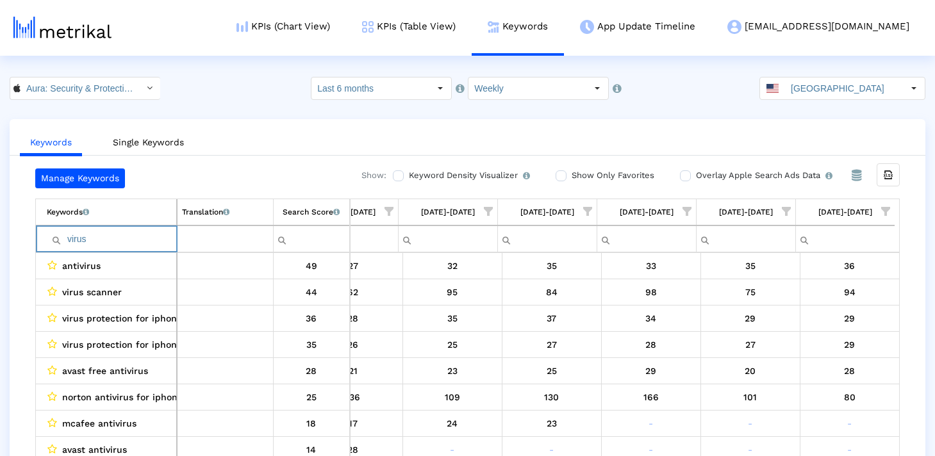
drag, startPoint x: 128, startPoint y: 238, endPoint x: 37, endPoint y: 252, distance: 91.4
click at [37, 252] on td "Contains Does not contain Starts with Ends with Equals Does not equal Reset vir…" at bounding box center [106, 239] width 141 height 27
type input "virus"
click at [132, 239] on input "virus" at bounding box center [111, 239] width 129 height 21
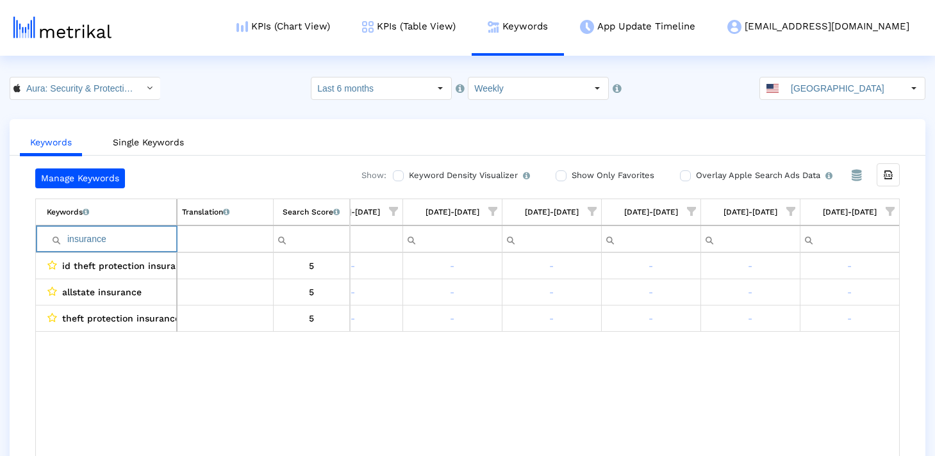
scroll to position [0, 1935]
click at [92, 235] on input "insurance" at bounding box center [111, 239] width 129 height 21
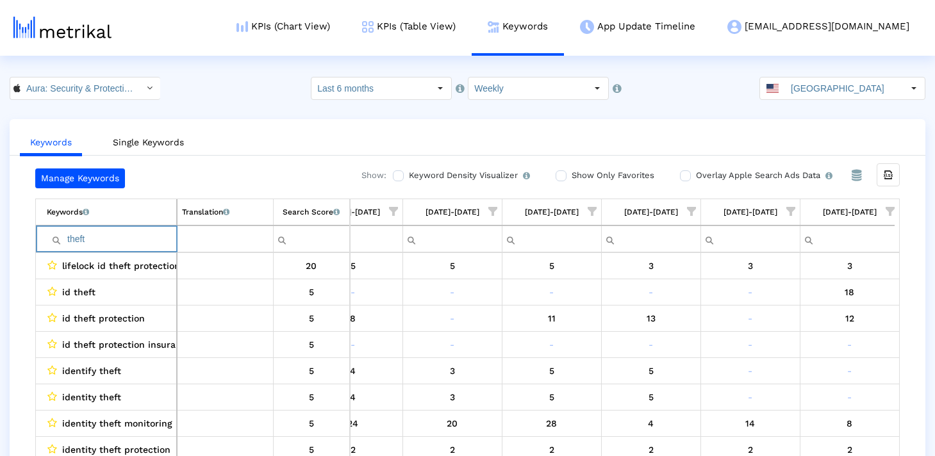
click at [90, 237] on input "theft" at bounding box center [111, 239] width 129 height 21
type input "theft"
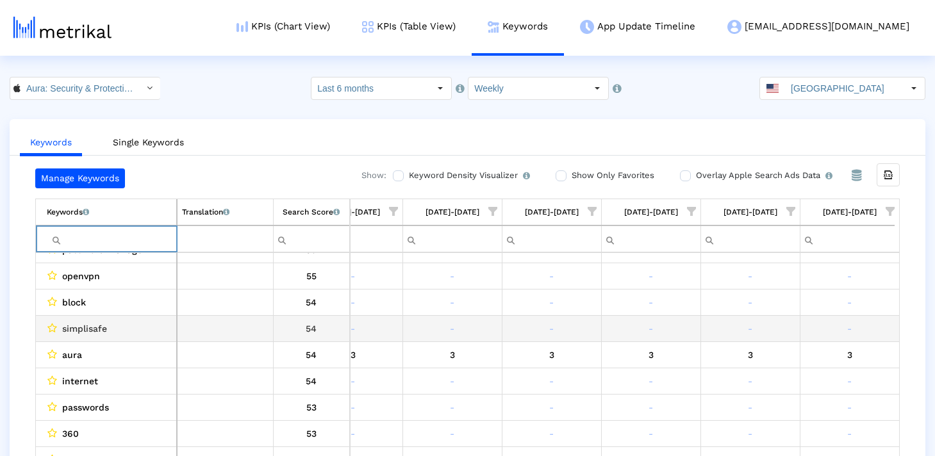
scroll to position [492, 1935]
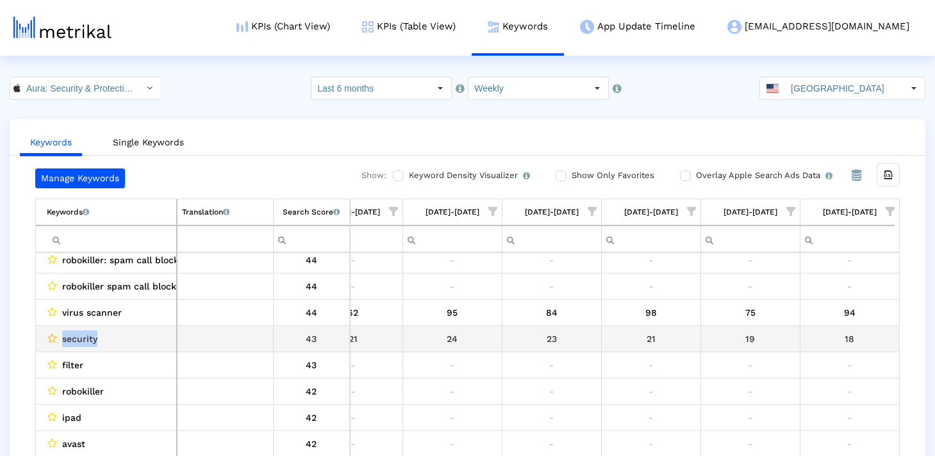
drag, startPoint x: 104, startPoint y: 338, endPoint x: 53, endPoint y: 338, distance: 51.3
click at [52, 338] on div "security" at bounding box center [109, 339] width 125 height 17
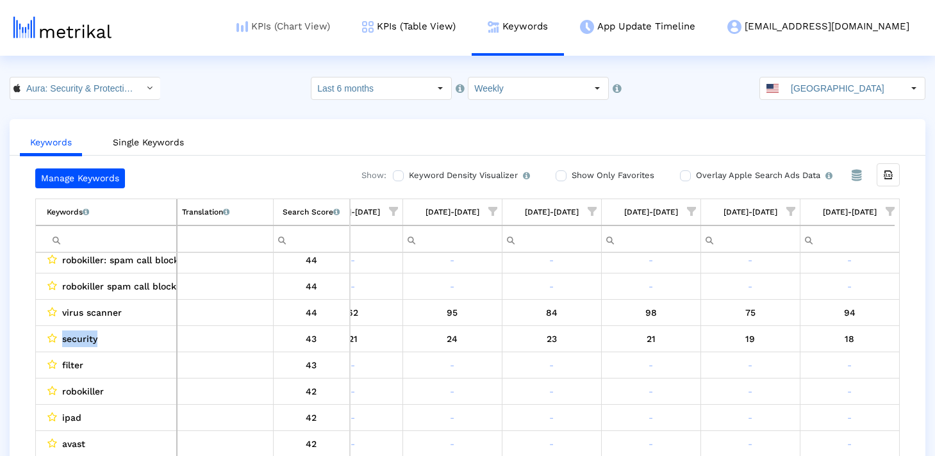
copy div "security"
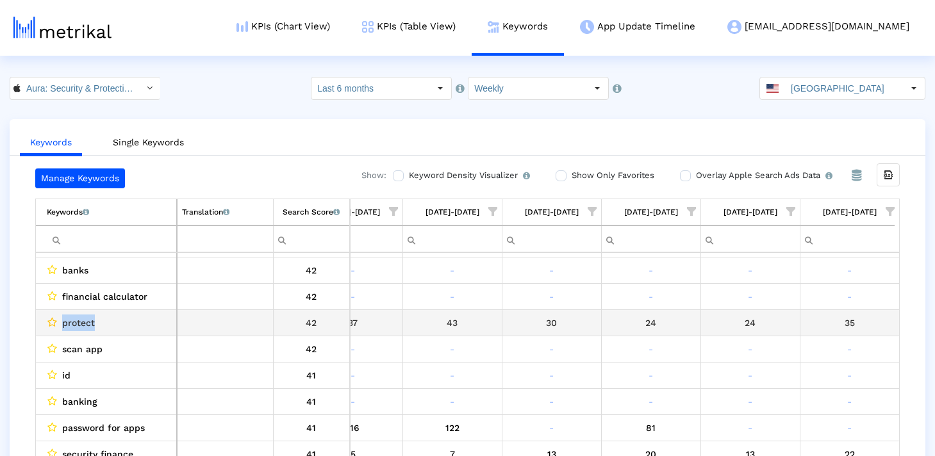
drag, startPoint x: 95, startPoint y: 320, endPoint x: 46, endPoint y: 320, distance: 48.7
click at [47, 320] on div "protect" at bounding box center [109, 323] width 125 height 17
copy div "protect"
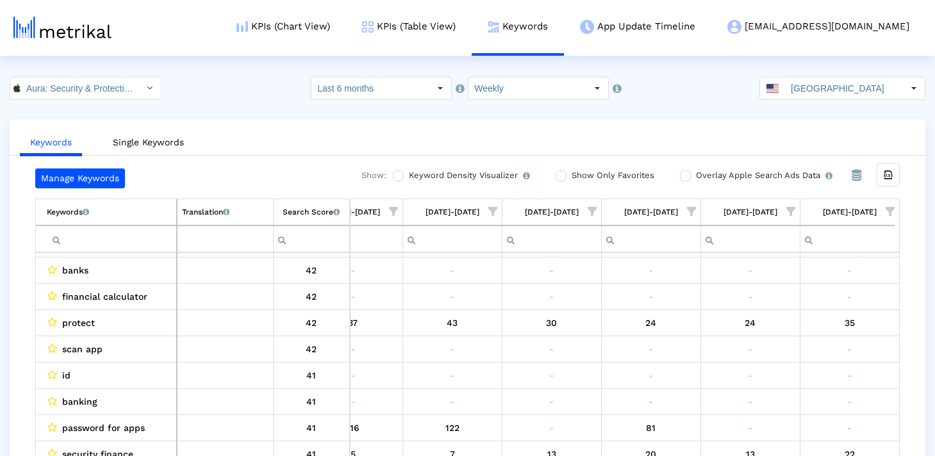
click at [126, 233] on input "Filter cell" at bounding box center [111, 239] width 129 height 21
paste input "protect"
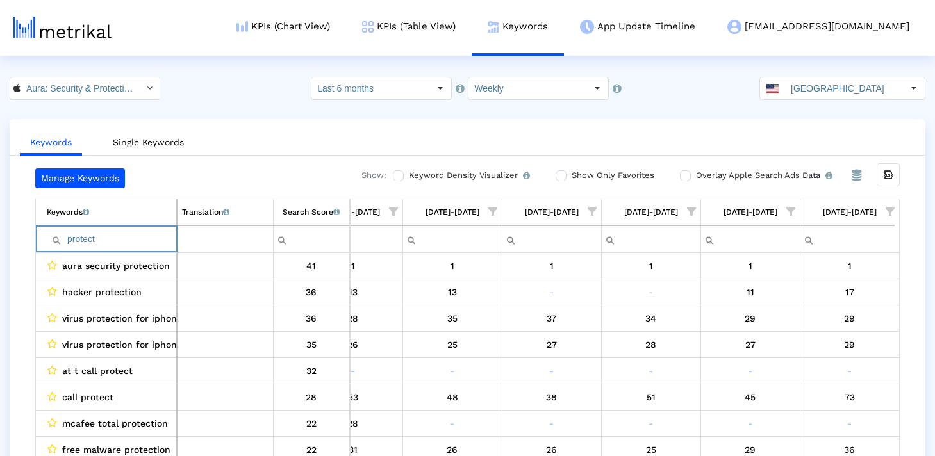
click at [69, 239] on input "protect" at bounding box center [111, 239] width 129 height 21
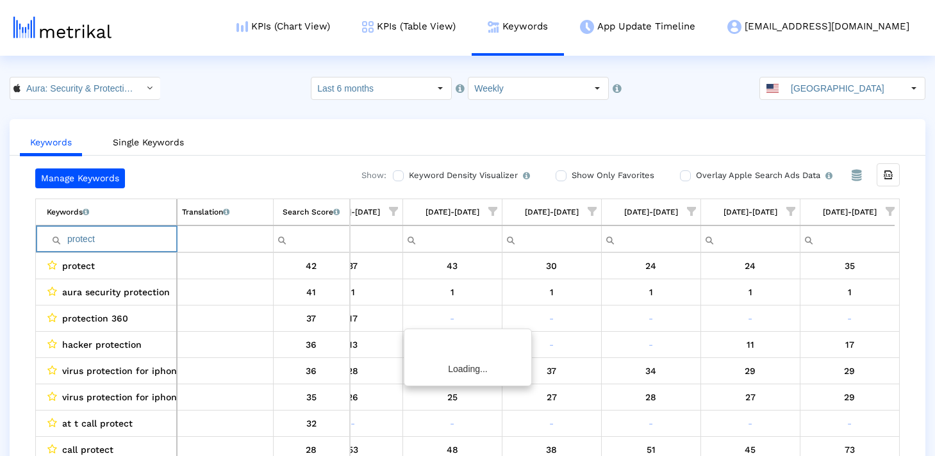
click at [104, 242] on input "protect" at bounding box center [111, 239] width 129 height 21
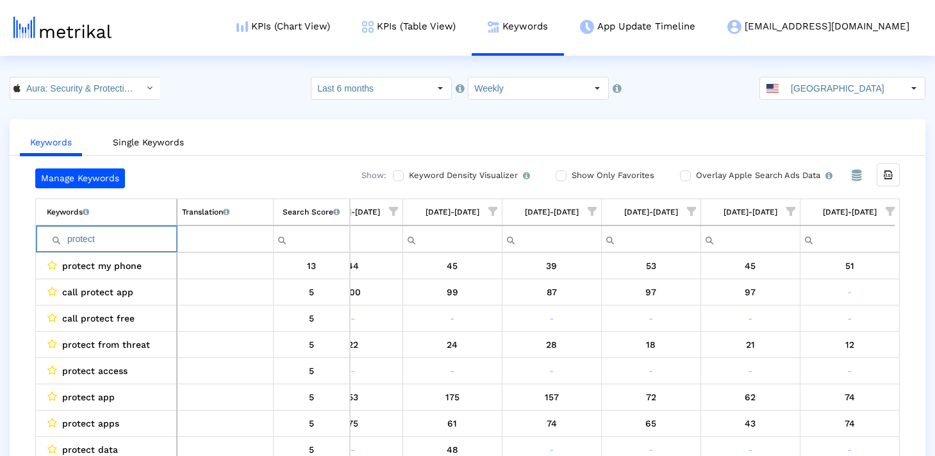
click at [78, 237] on input "protect" at bounding box center [111, 239] width 129 height 21
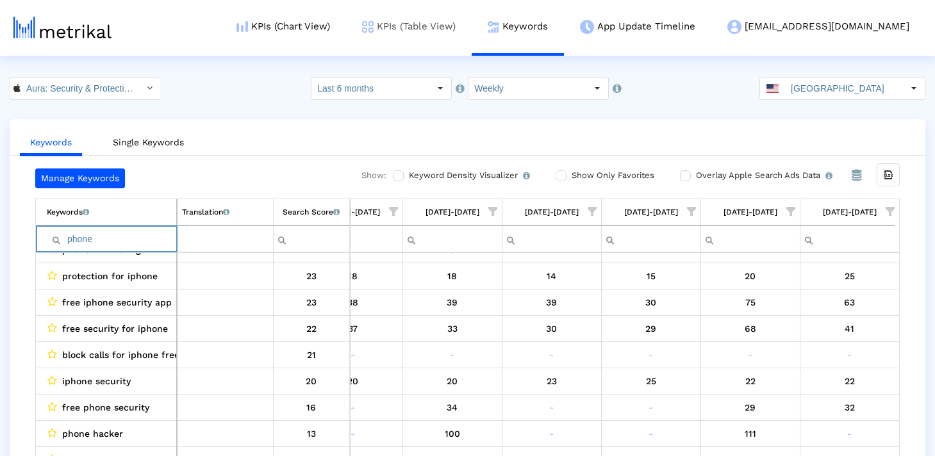
type input "phone"
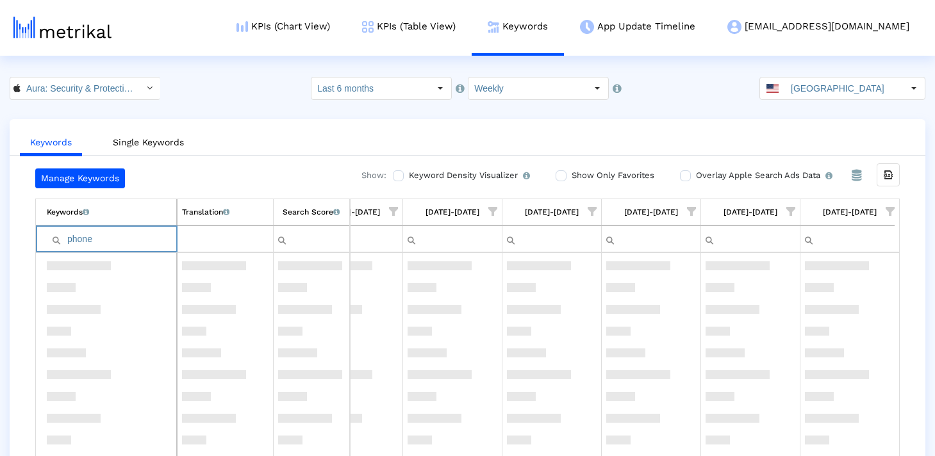
scroll to position [0, 0]
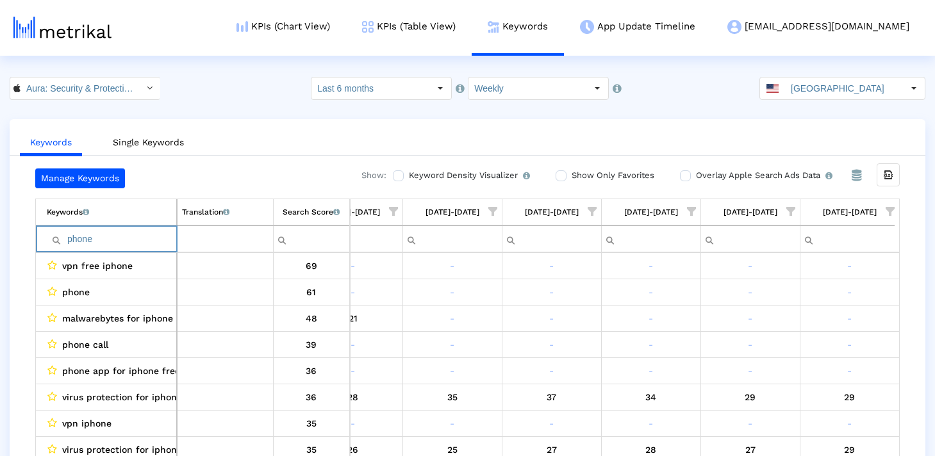
click at [101, 241] on input "phone" at bounding box center [111, 239] width 129 height 21
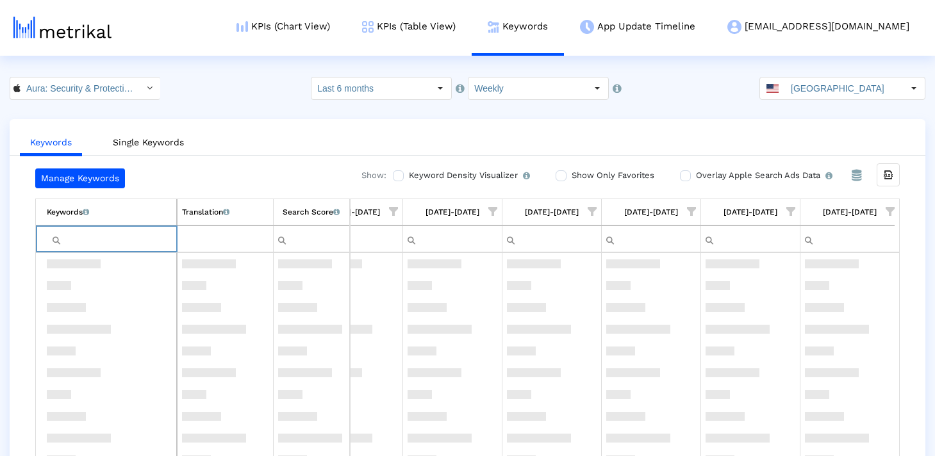
scroll to position [1811, 1935]
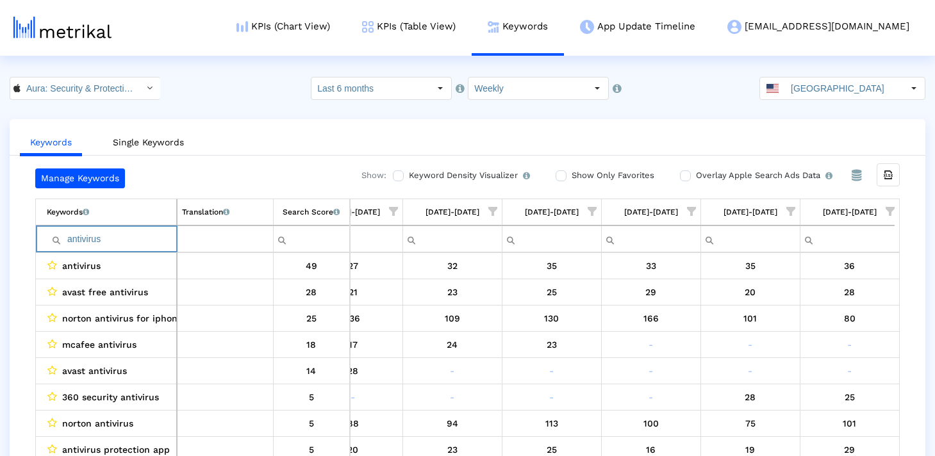
click at [79, 234] on input "antivirus" at bounding box center [111, 239] width 129 height 21
paste input "spam"
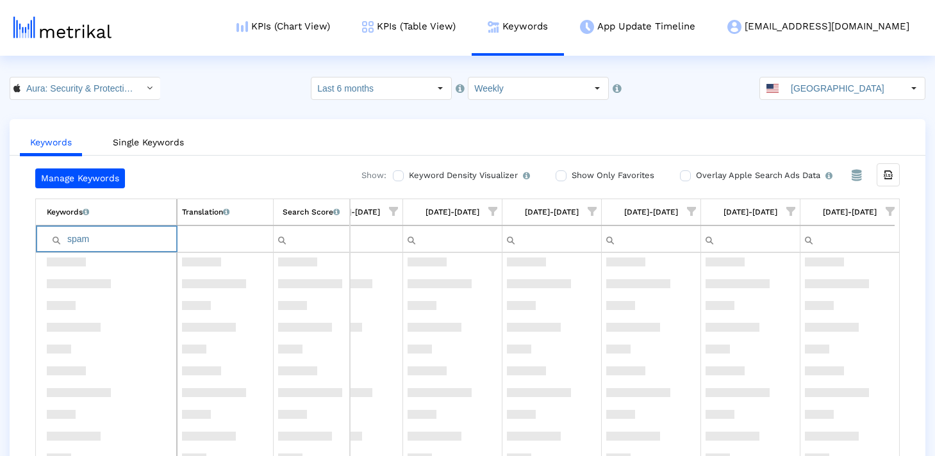
scroll to position [1835, 1935]
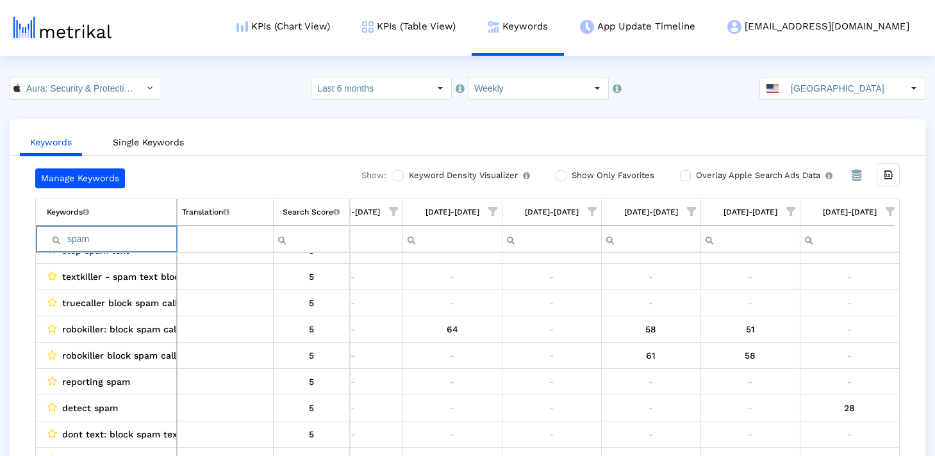
click at [103, 231] on input "spam" at bounding box center [111, 239] width 129 height 21
paste input "kidslox"
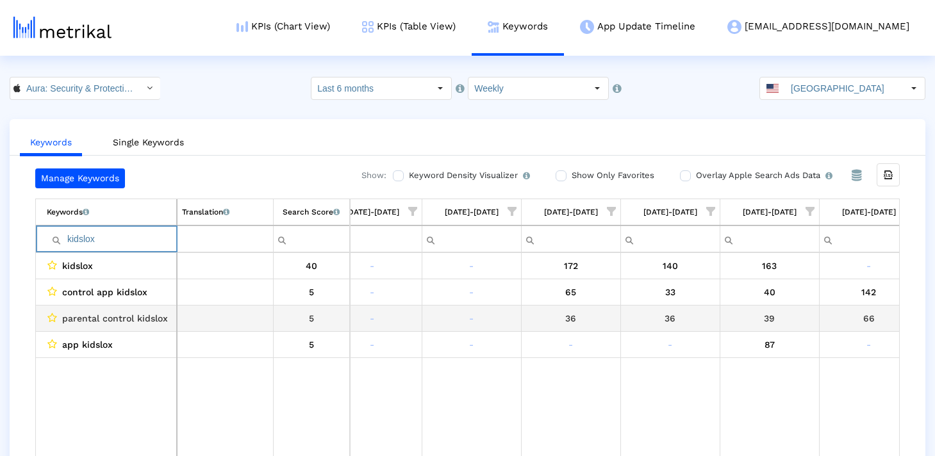
scroll to position [0, 1915]
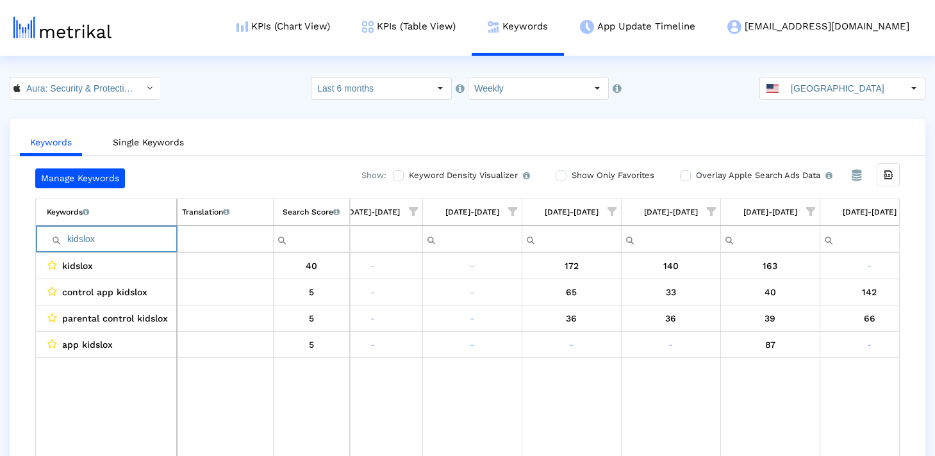
click at [153, 233] on input "kidslox" at bounding box center [111, 239] width 129 height 21
type input "p"
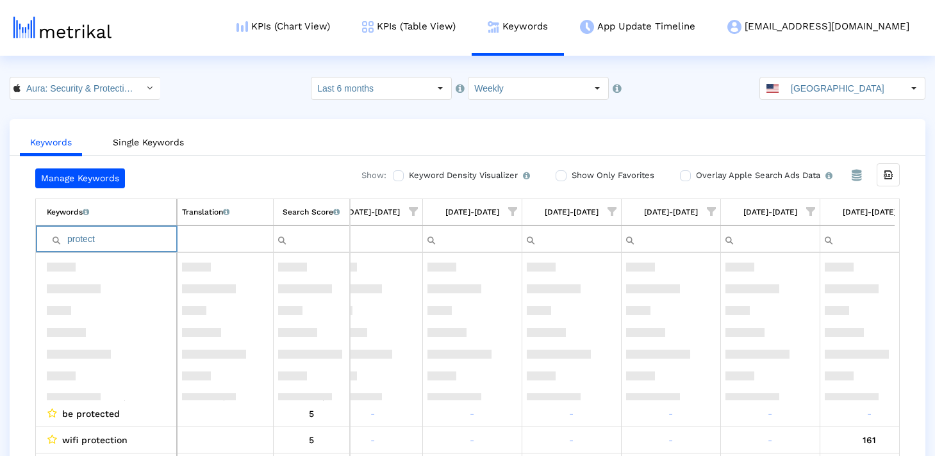
scroll to position [1145, 0]
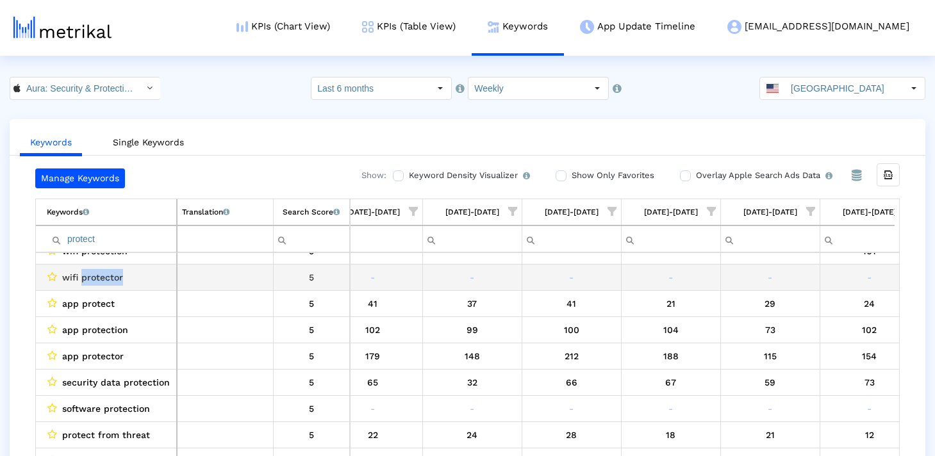
drag, startPoint x: 134, startPoint y: 272, endPoint x: 83, endPoint y: 273, distance: 51.3
click at [83, 273] on div "wifi protector" at bounding box center [109, 277] width 125 height 17
copy span "protector"
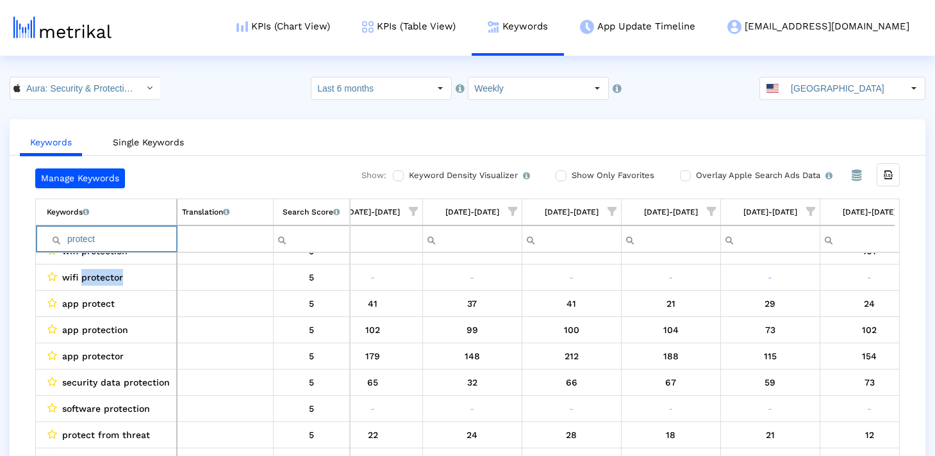
click at [113, 241] on input "protect" at bounding box center [111, 239] width 129 height 21
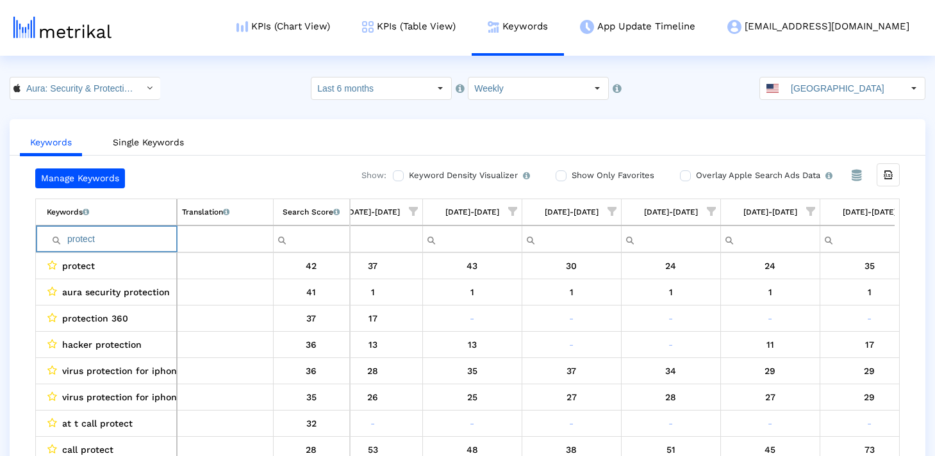
drag, startPoint x: 140, startPoint y: 242, endPoint x: 49, endPoint y: 237, distance: 91.2
click at [49, 237] on div "Contains Does not contain Starts with Ends with Equals Does not equal Reset pro…" at bounding box center [111, 239] width 129 height 21
click at [110, 239] on input "protect" at bounding box center [111, 239] width 129 height 21
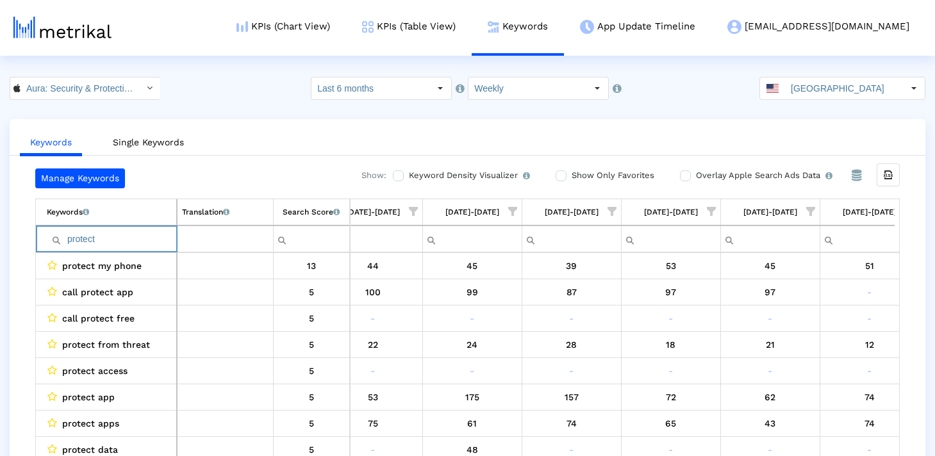
type input "protect"
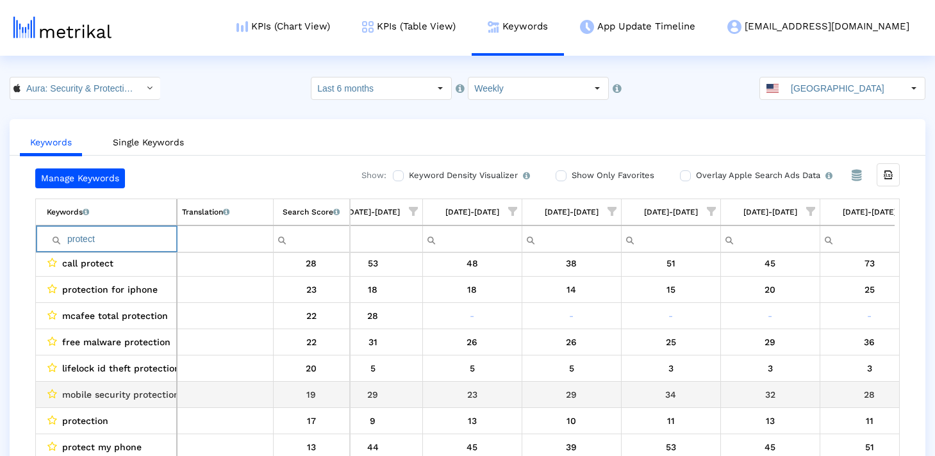
scroll to position [179, 0]
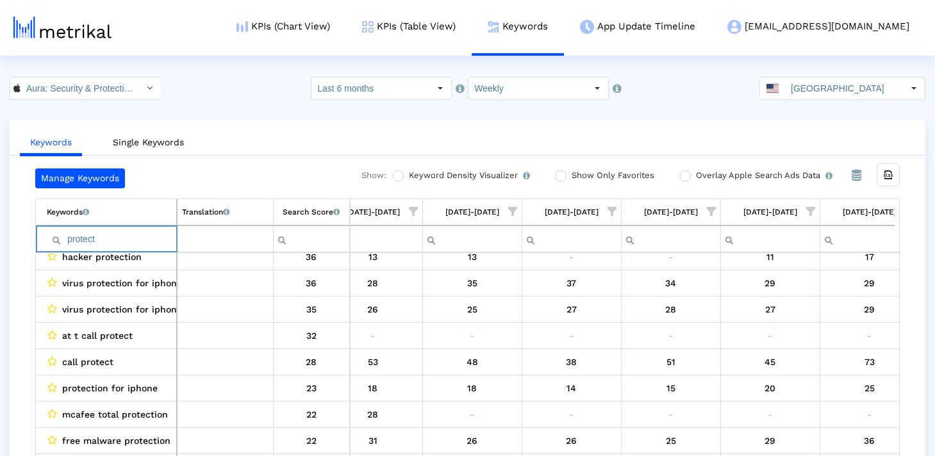
click at [160, 247] on input "protect" at bounding box center [111, 239] width 129 height 21
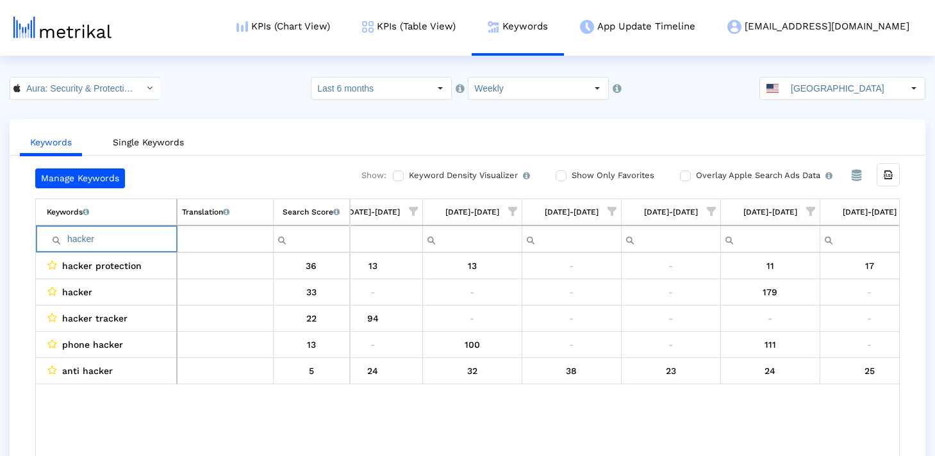
click at [86, 238] on input "hacker" at bounding box center [111, 239] width 129 height 21
type input "hacker"
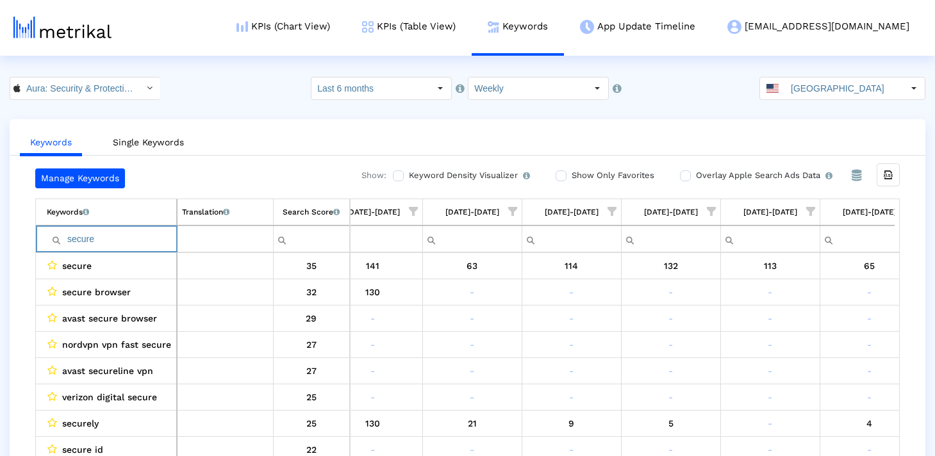
type input "secure"
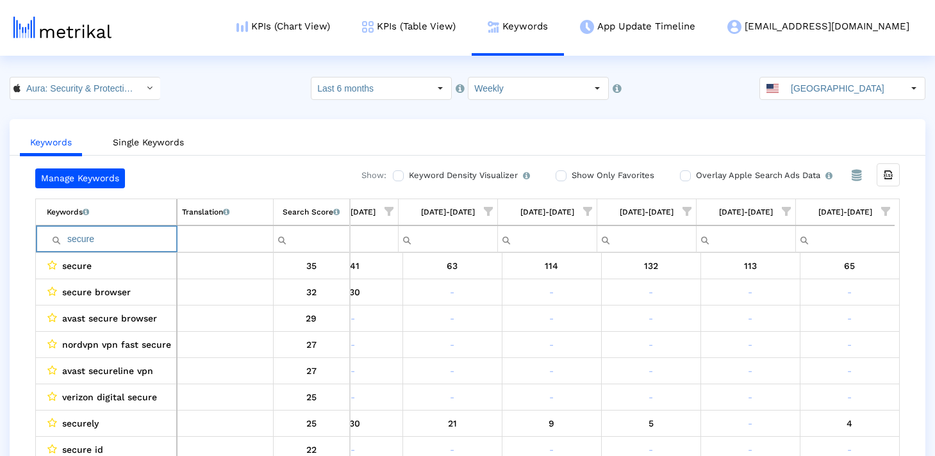
click at [123, 240] on input "secure" at bounding box center [111, 239] width 129 height 21
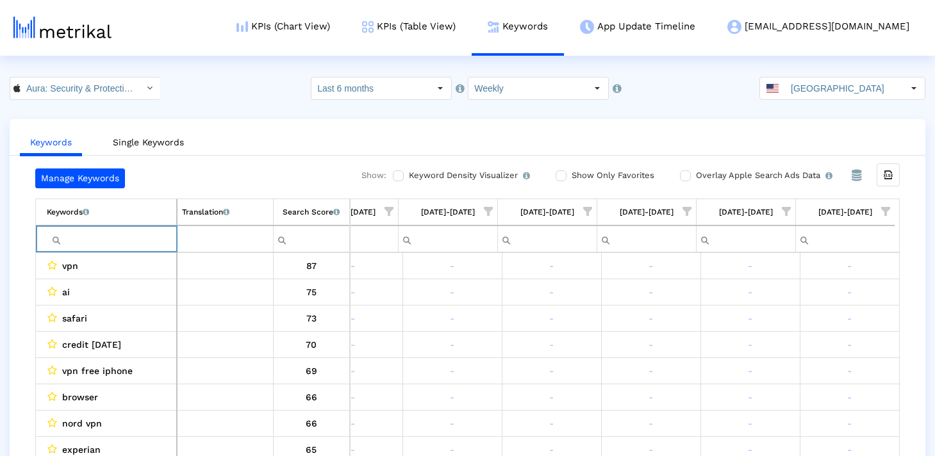
click at [883, 210] on span "Show filter options for column '09/07/25-09/13/25'" at bounding box center [885, 211] width 9 height 9
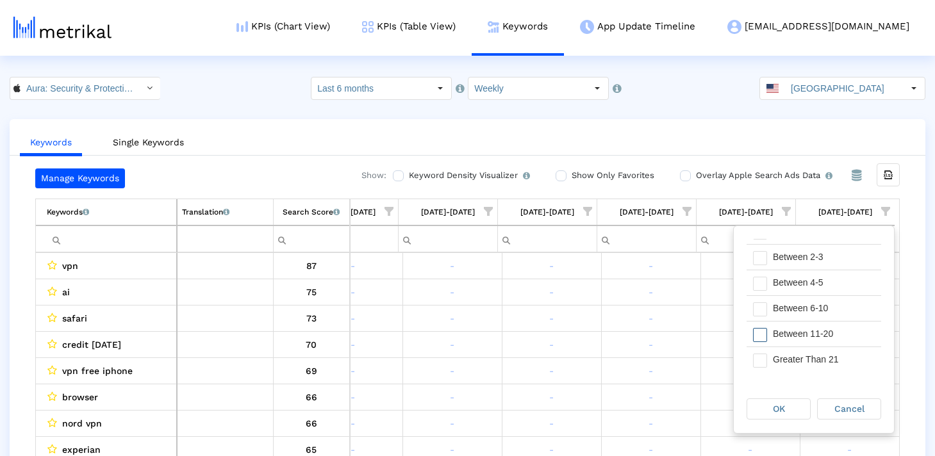
click at [758, 335] on span "Filter options" at bounding box center [760, 335] width 14 height 14
click at [761, 308] on span "Filter options" at bounding box center [760, 310] width 14 height 14
click at [789, 405] on div "OK" at bounding box center [778, 409] width 63 height 20
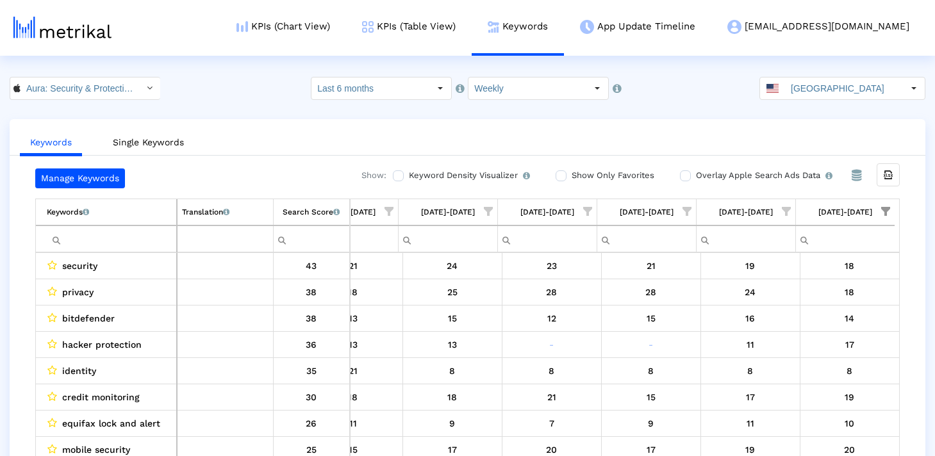
click at [128, 240] on input "Filter cell" at bounding box center [111, 239] width 129 height 21
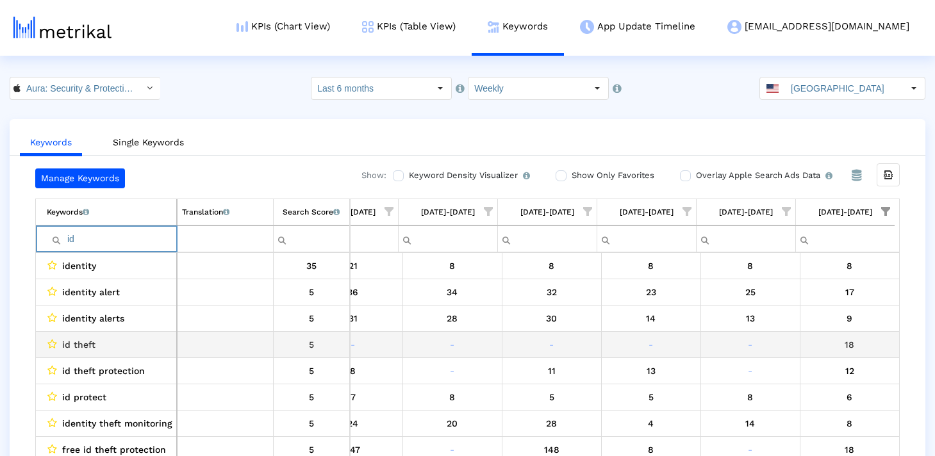
type input "i"
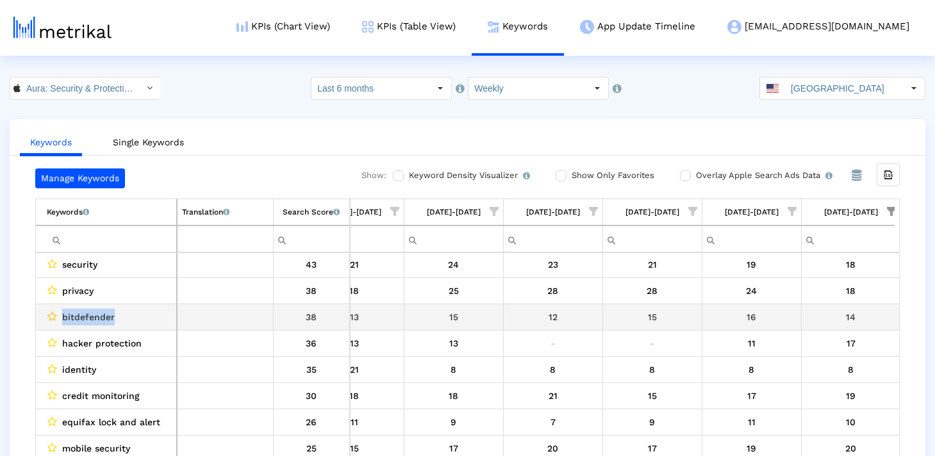
drag, startPoint x: 121, startPoint y: 319, endPoint x: 56, endPoint y: 318, distance: 64.7
click at [56, 318] on div "bitdefender" at bounding box center [109, 317] width 125 height 17
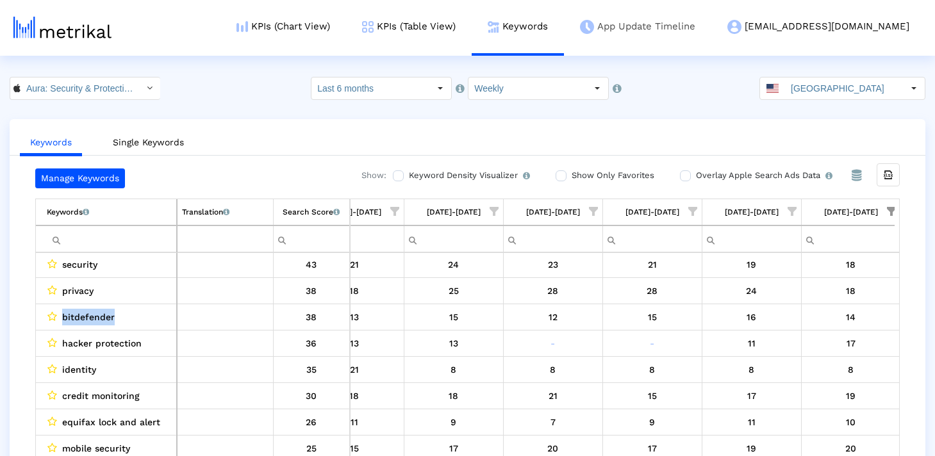
copy div "bitdefender"
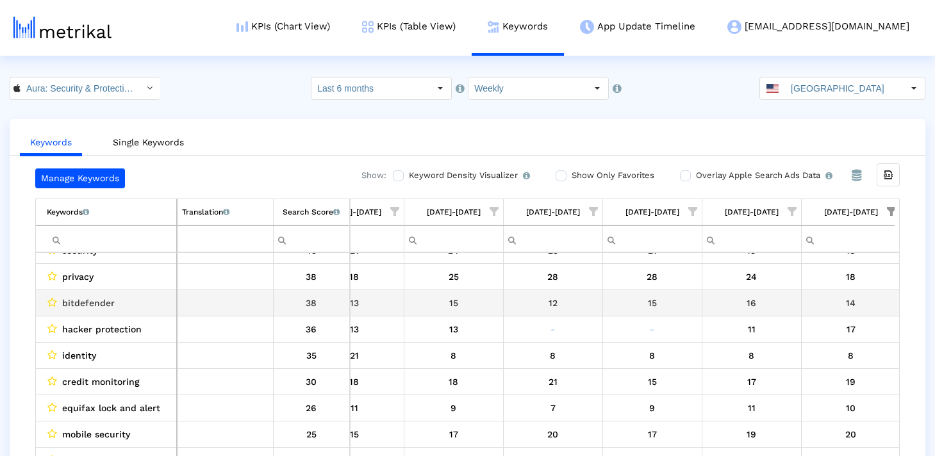
scroll to position [16, 0]
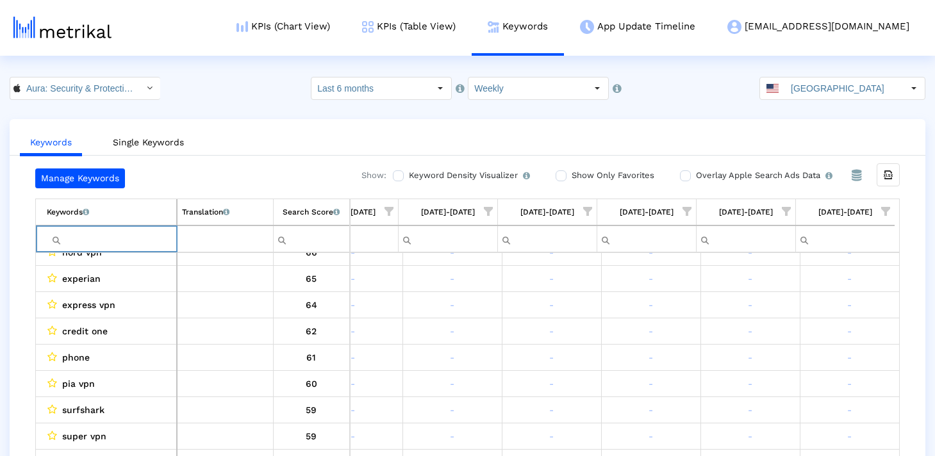
click at [88, 246] on input "Filter cell" at bounding box center [111, 239] width 129 height 21
type input "g"
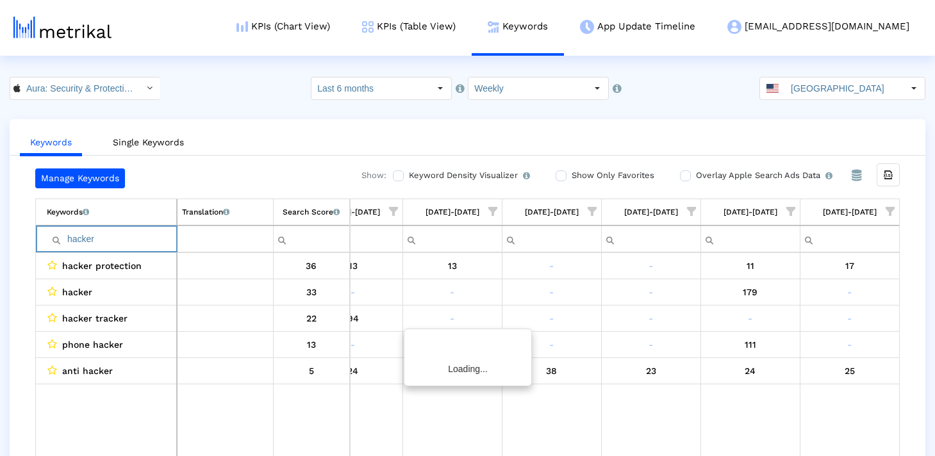
scroll to position [0, 1935]
click at [138, 238] on input "hacker" at bounding box center [111, 239] width 129 height 21
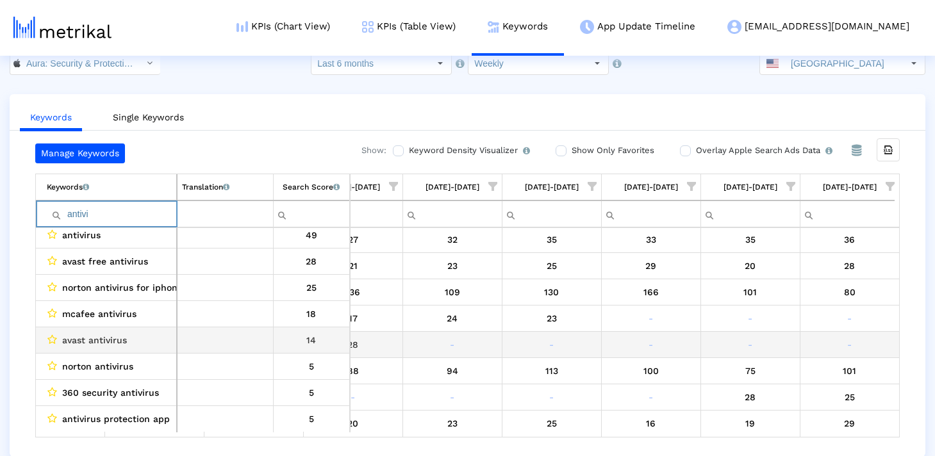
scroll to position [0, 0]
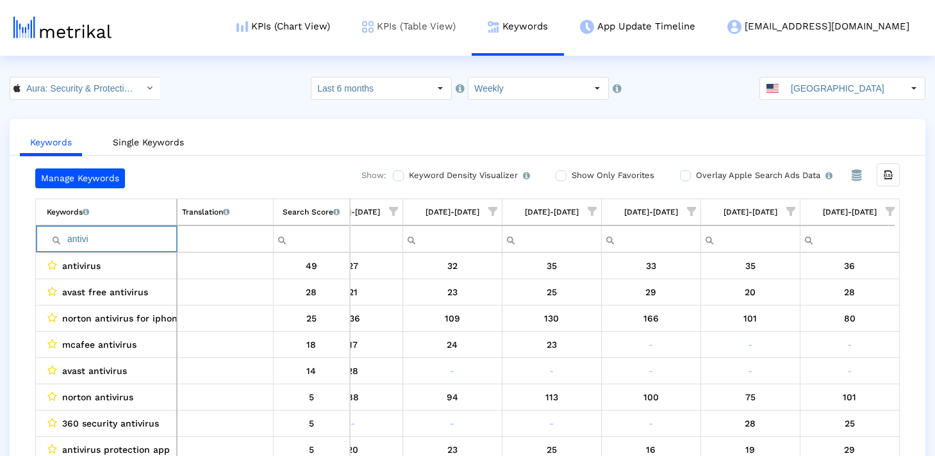
type input "antivi"
